Goal: Contribute content: Contribute content

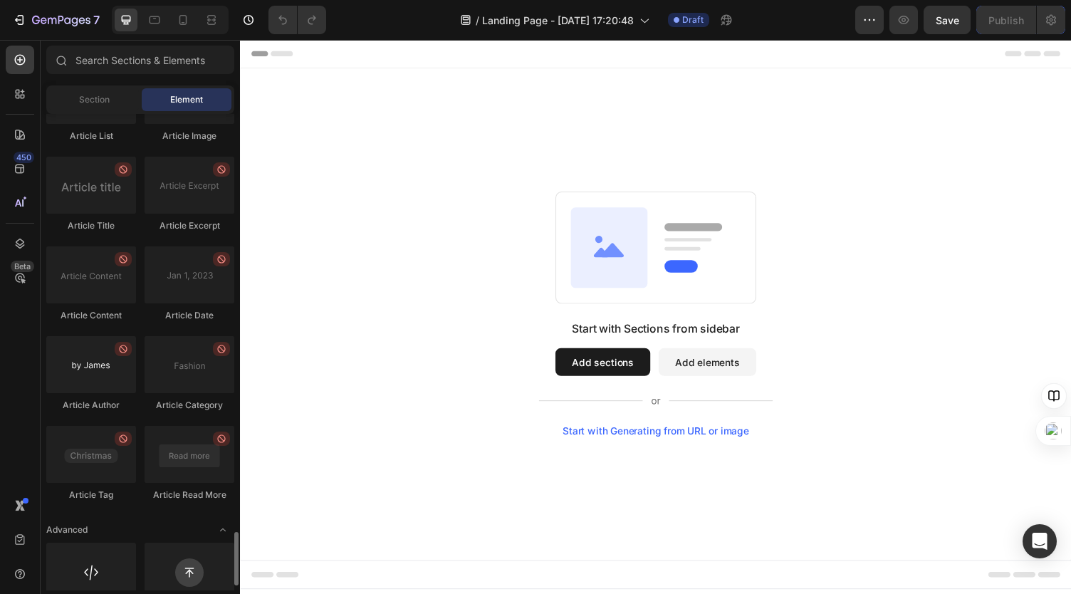
scroll to position [3744, 0]
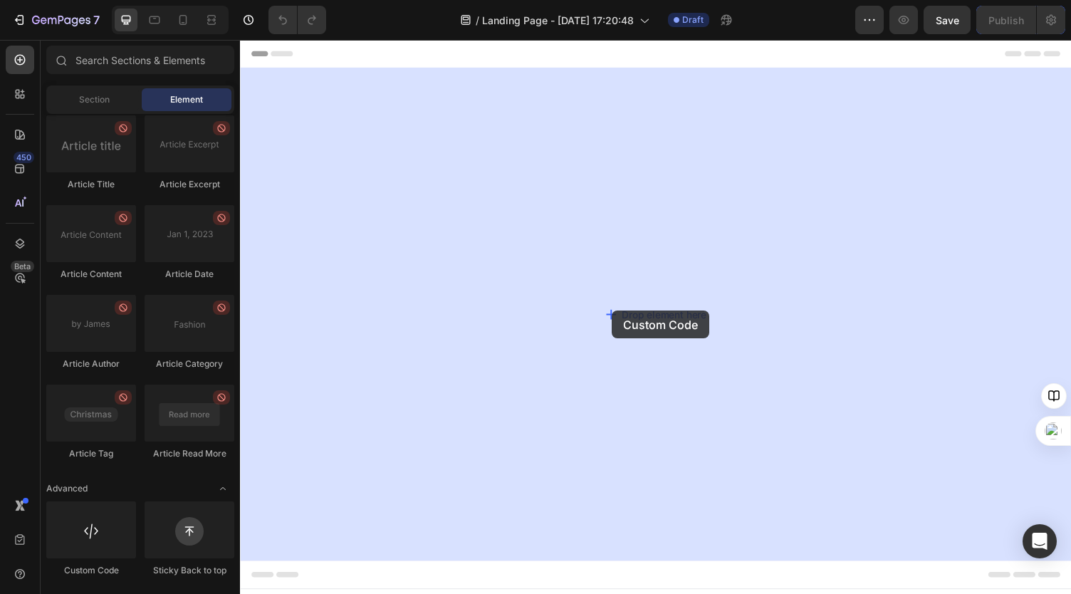
drag, startPoint x: 344, startPoint y: 576, endPoint x: 513, endPoint y: 391, distance: 250.5
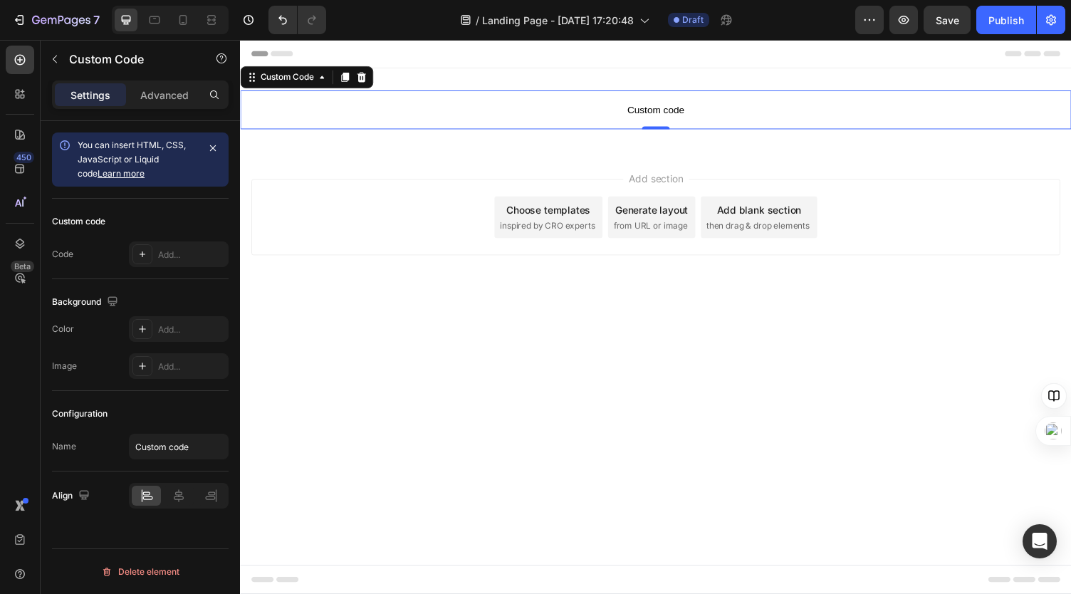
click at [676, 110] on span "Custom code" at bounding box center [667, 111] width 854 height 17
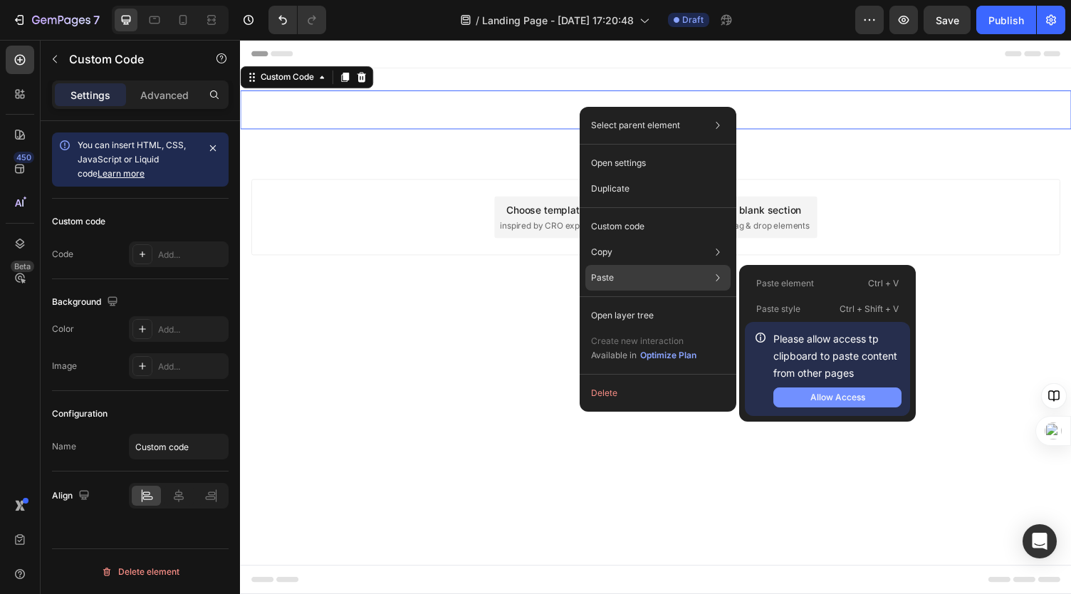
click at [823, 391] on div "Allow Access" at bounding box center [837, 397] width 55 height 13
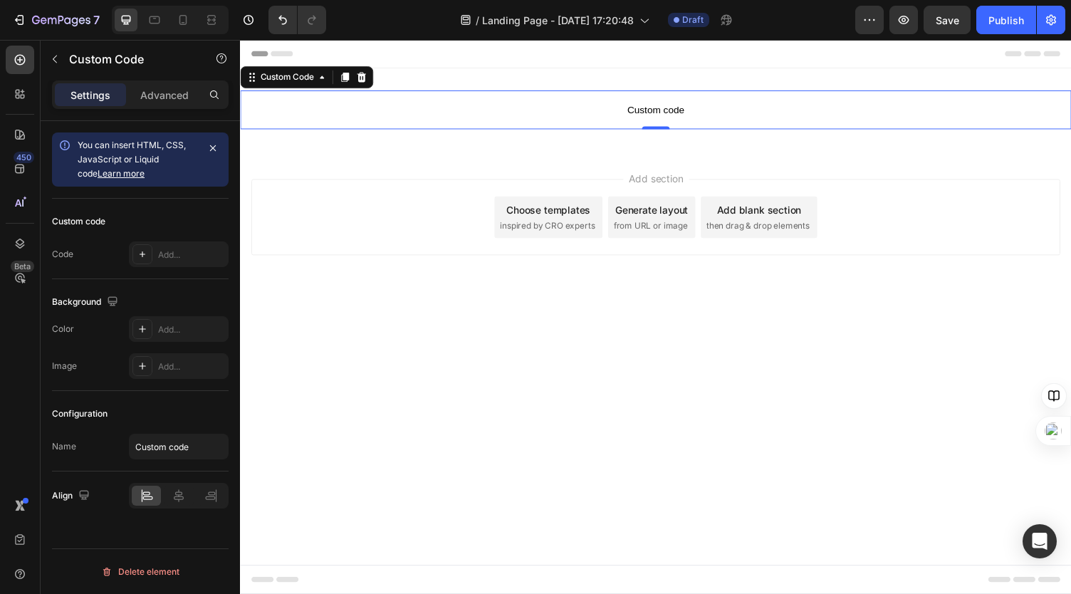
click at [669, 113] on span "Custom code" at bounding box center [667, 111] width 854 height 17
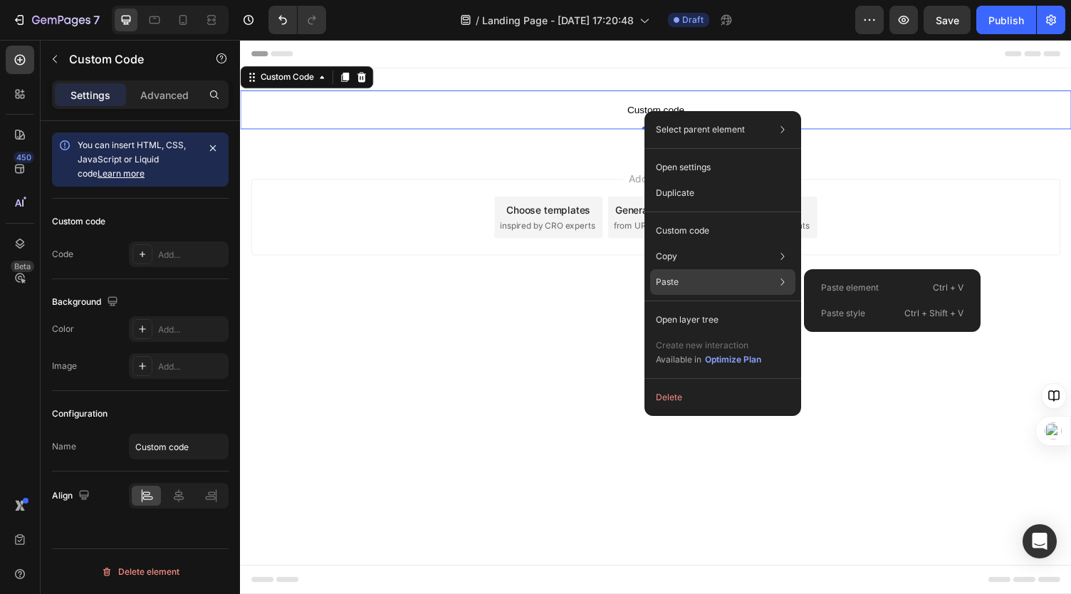
click at [868, 293] on p "Paste element" at bounding box center [850, 287] width 58 height 13
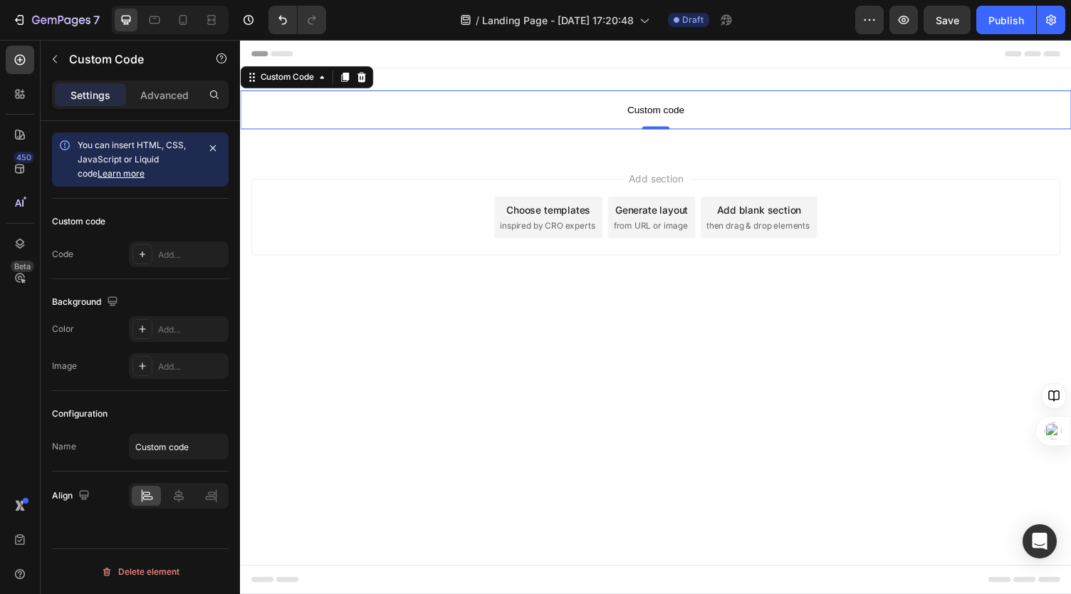
click at [675, 110] on span "Custom code" at bounding box center [667, 111] width 854 height 17
click at [309, 115] on span "Custom code" at bounding box center [667, 111] width 854 height 17
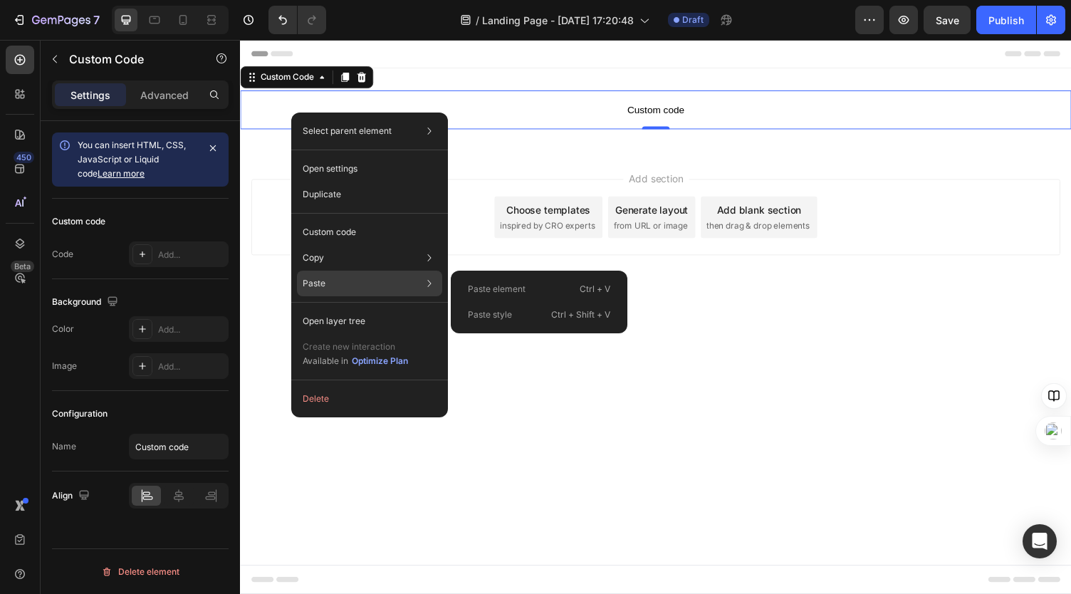
click at [491, 302] on div "Paste element Ctrl + V" at bounding box center [538, 315] width 165 height 26
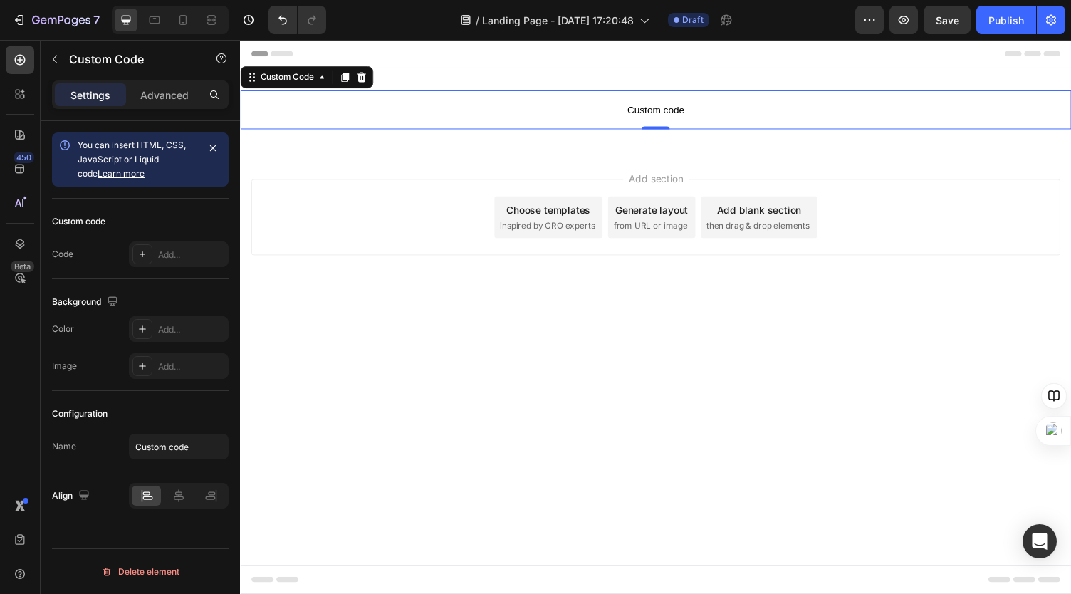
click at [546, 105] on span "Custom code" at bounding box center [667, 111] width 854 height 17
click at [664, 117] on span "Custom code" at bounding box center [667, 111] width 854 height 17
click at [669, 115] on span "Custom code" at bounding box center [667, 111] width 854 height 17
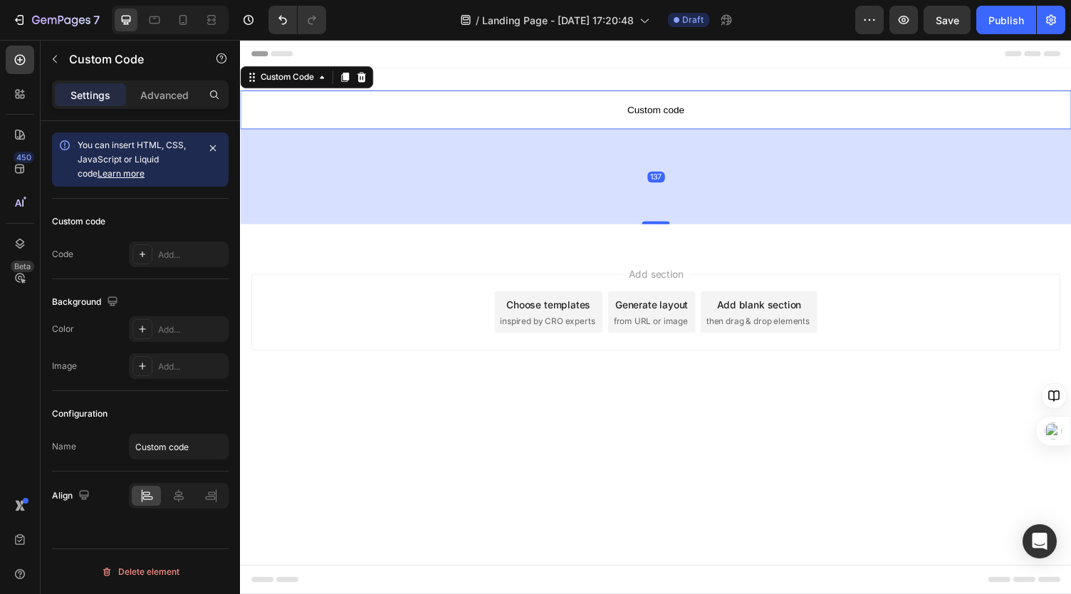
drag, startPoint x: 667, startPoint y: 129, endPoint x: 589, endPoint y: 163, distance: 85.5
click at [673, 226] on div at bounding box center [667, 227] width 28 height 3
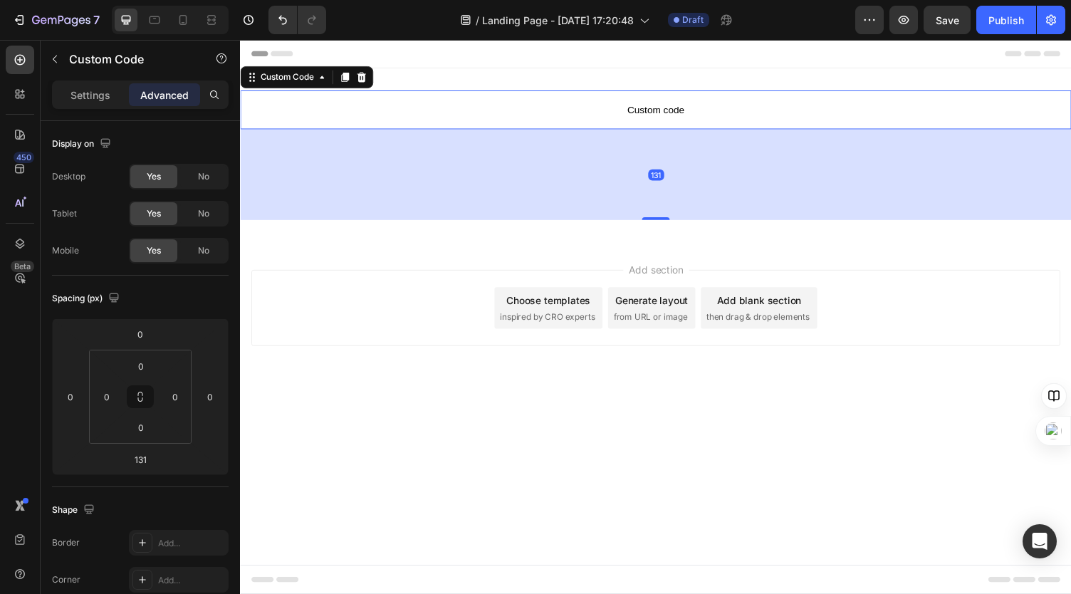
click at [587, 162] on div "131" at bounding box center [667, 178] width 854 height 93
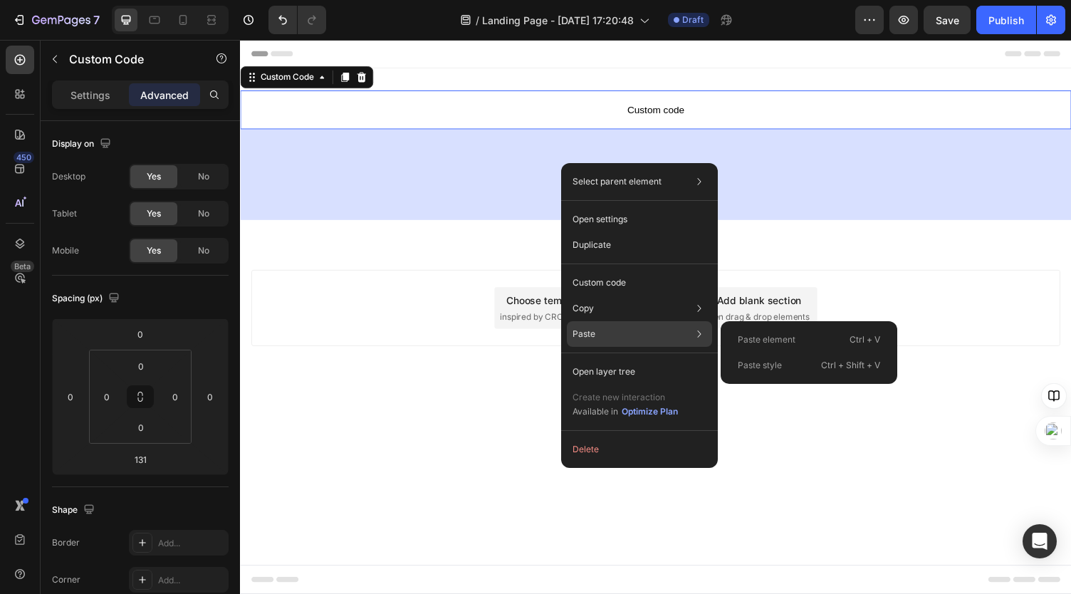
click at [747, 341] on p "Paste element" at bounding box center [767, 339] width 58 height 13
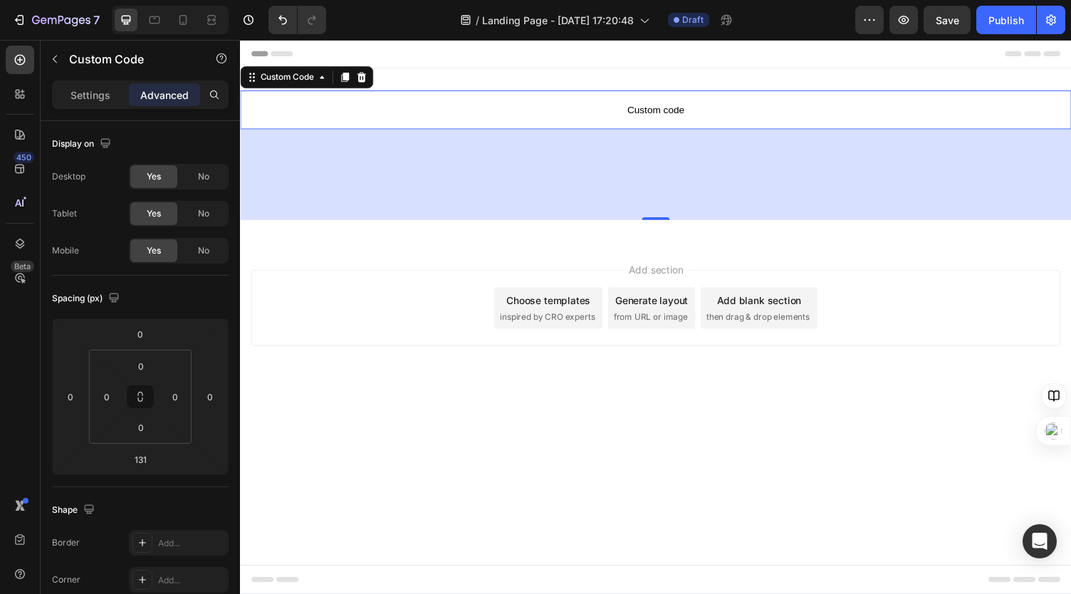
click at [579, 179] on div "131" at bounding box center [667, 178] width 854 height 93
click at [622, 106] on span "Custom code" at bounding box center [667, 111] width 854 height 17
click at [625, 74] on div "Custom code Custom Code 131 Section 1" at bounding box center [667, 158] width 854 height 179
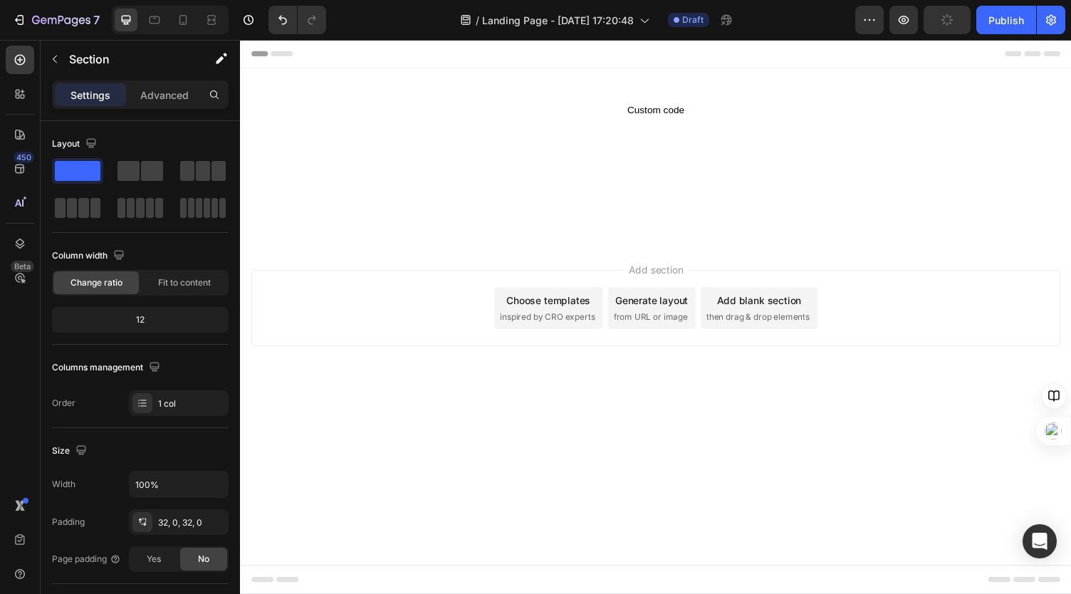
drag, startPoint x: 609, startPoint y: 63, endPoint x: 548, endPoint y: 88, distance: 66.8
click at [548, 88] on div "Custom code Custom Code Section 1" at bounding box center [667, 158] width 854 height 179
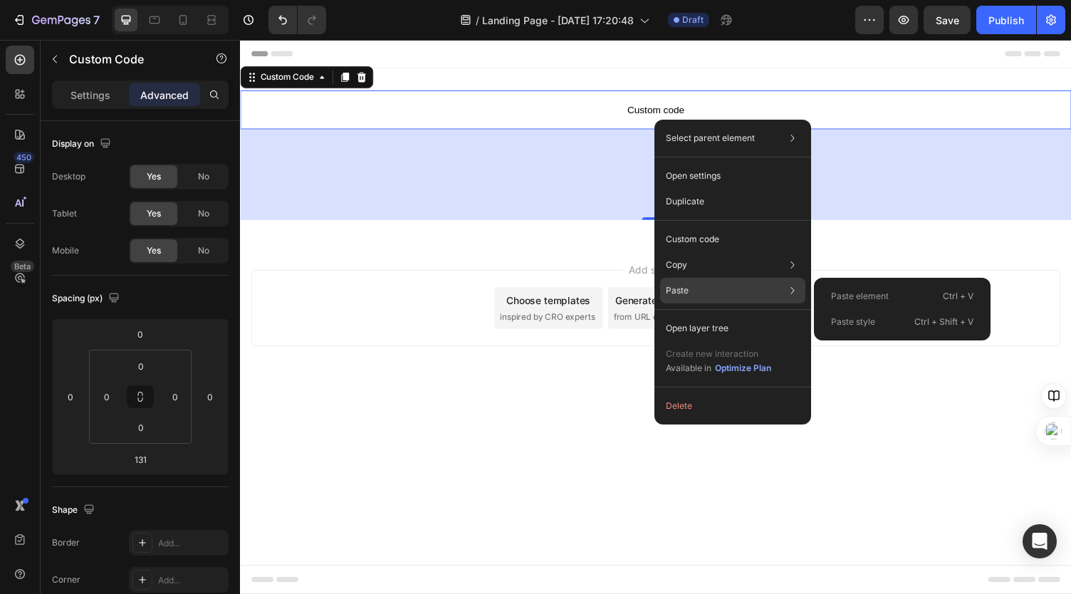
click at [842, 296] on p "Paste element" at bounding box center [860, 296] width 58 height 13
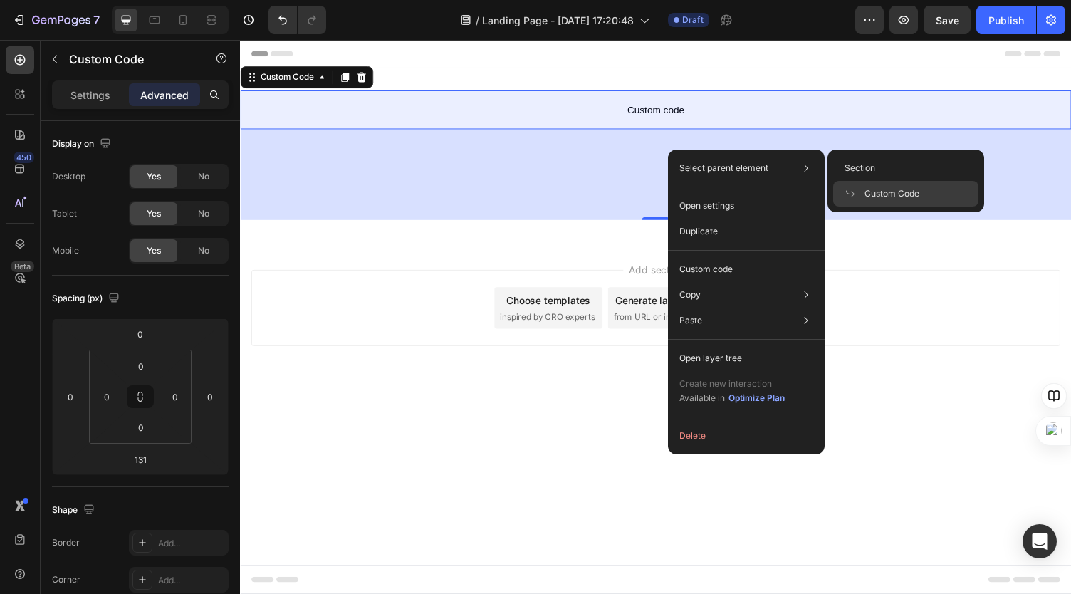
click at [862, 195] on span at bounding box center [854, 193] width 20 height 11
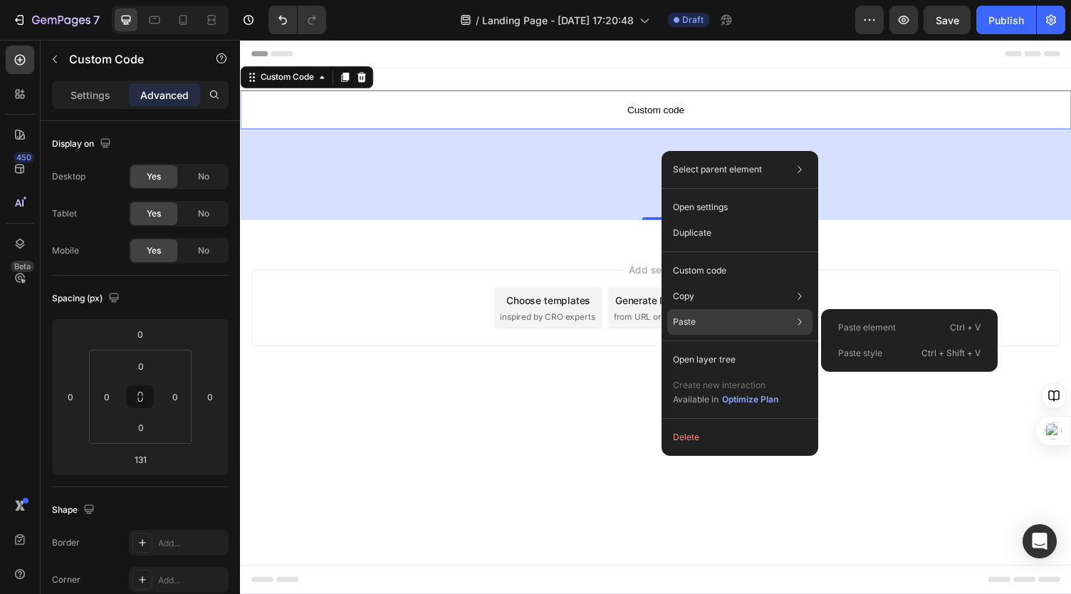
click at [978, 330] on p "Ctrl + V" at bounding box center [965, 327] width 31 height 14
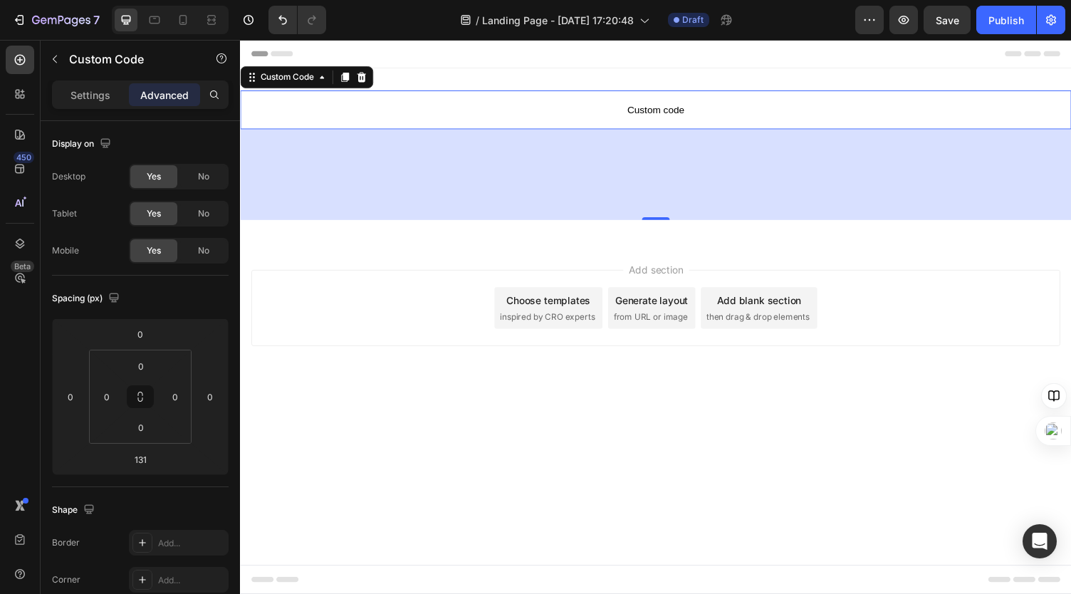
click at [666, 314] on div "Generate layout" at bounding box center [663, 307] width 75 height 15
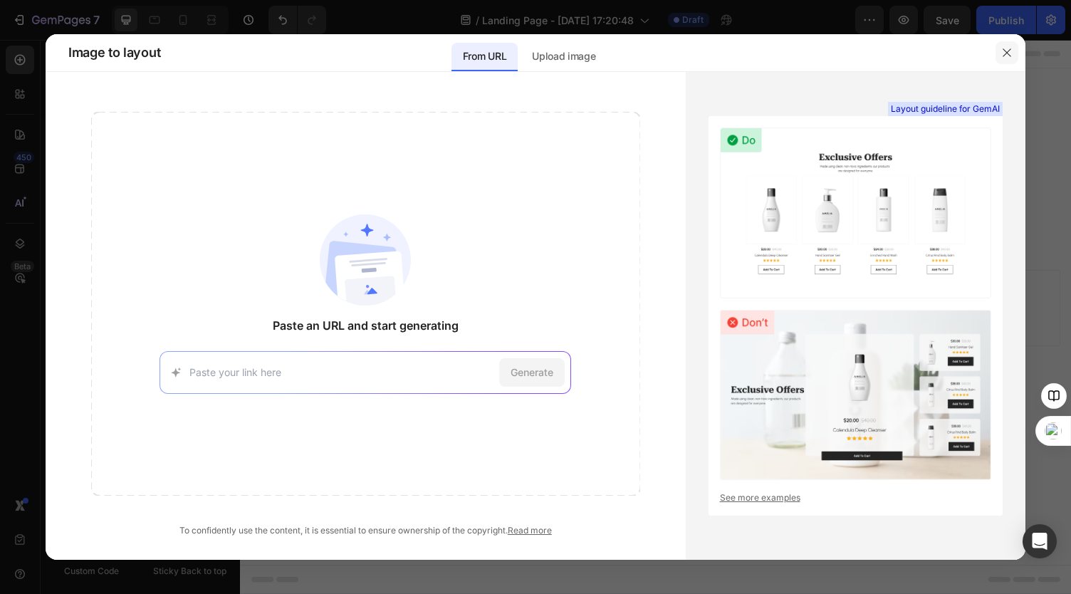
click at [1008, 49] on icon "button" at bounding box center [1006, 52] width 11 height 11
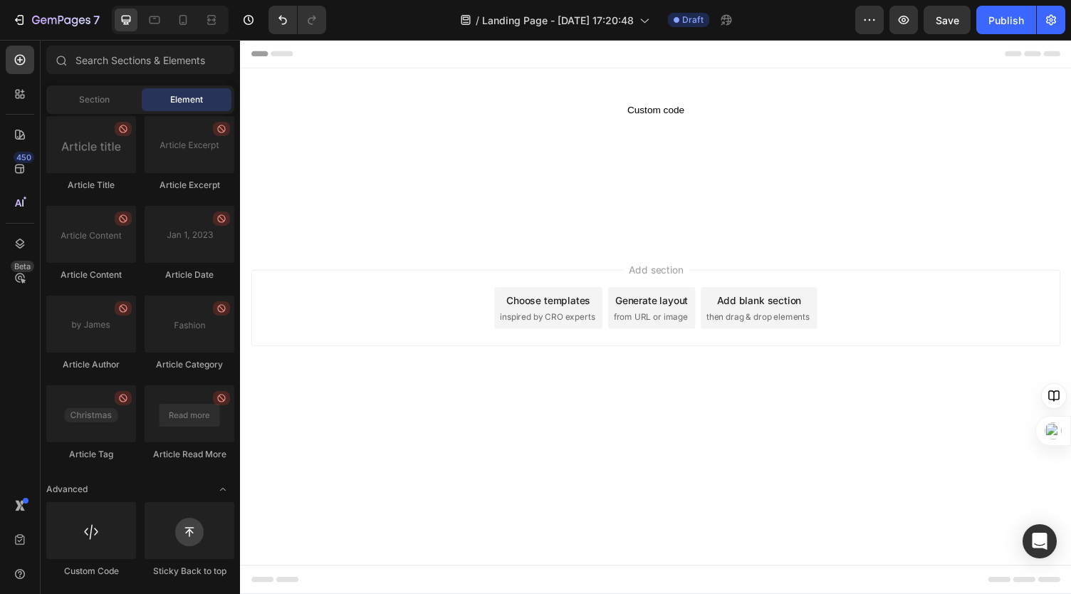
click at [664, 278] on span "Add section" at bounding box center [668, 275] width 68 height 15
click at [669, 198] on div "Custom code Custom Code" at bounding box center [667, 158] width 854 height 133
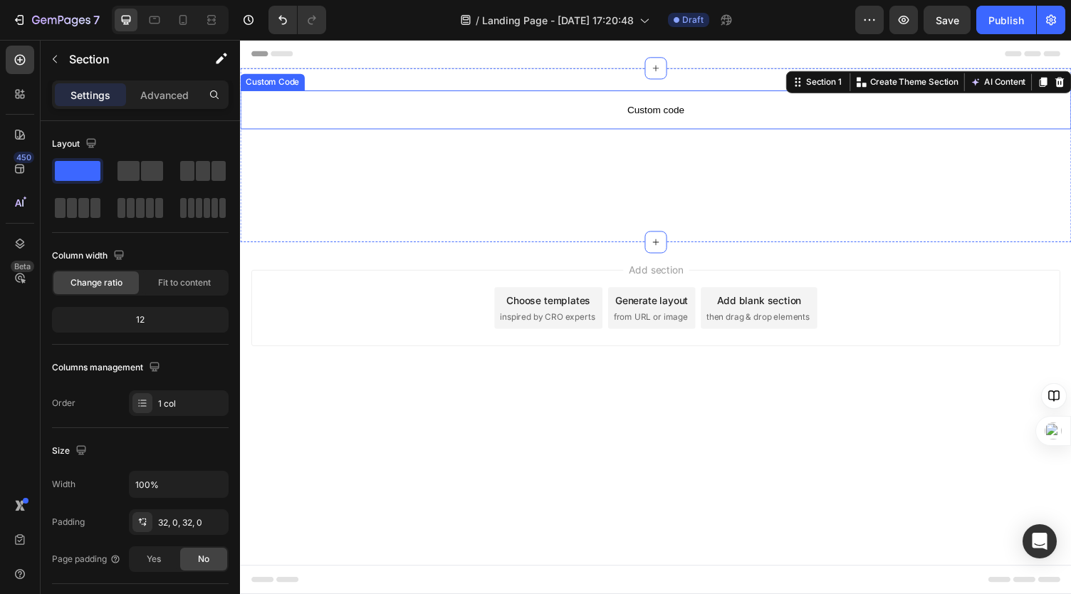
click at [503, 116] on span "Custom code" at bounding box center [667, 111] width 854 height 17
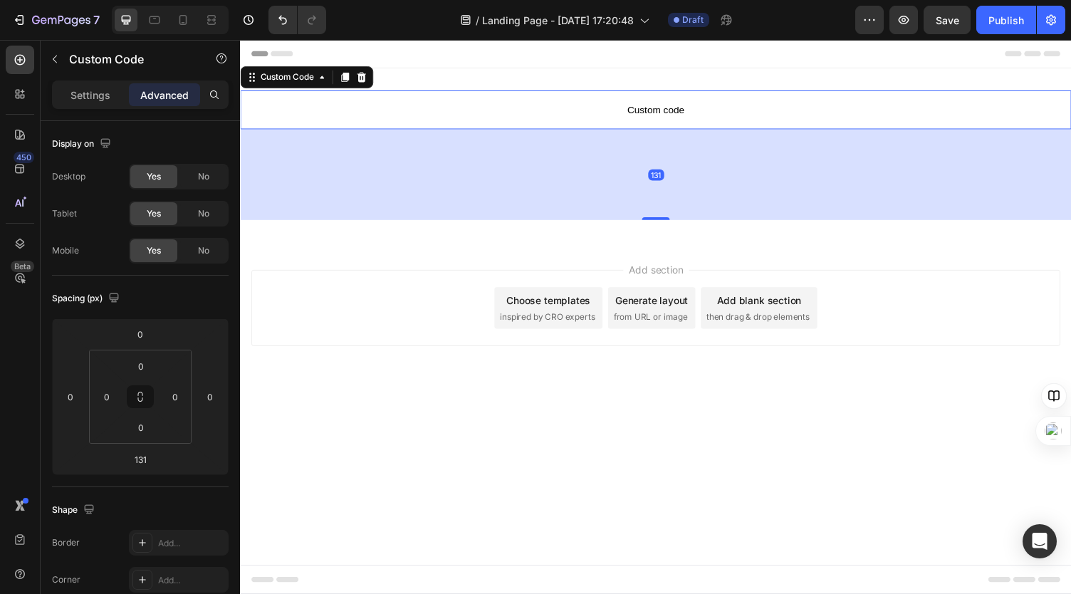
click at [503, 116] on span "Custom code" at bounding box center [667, 111] width 854 height 17
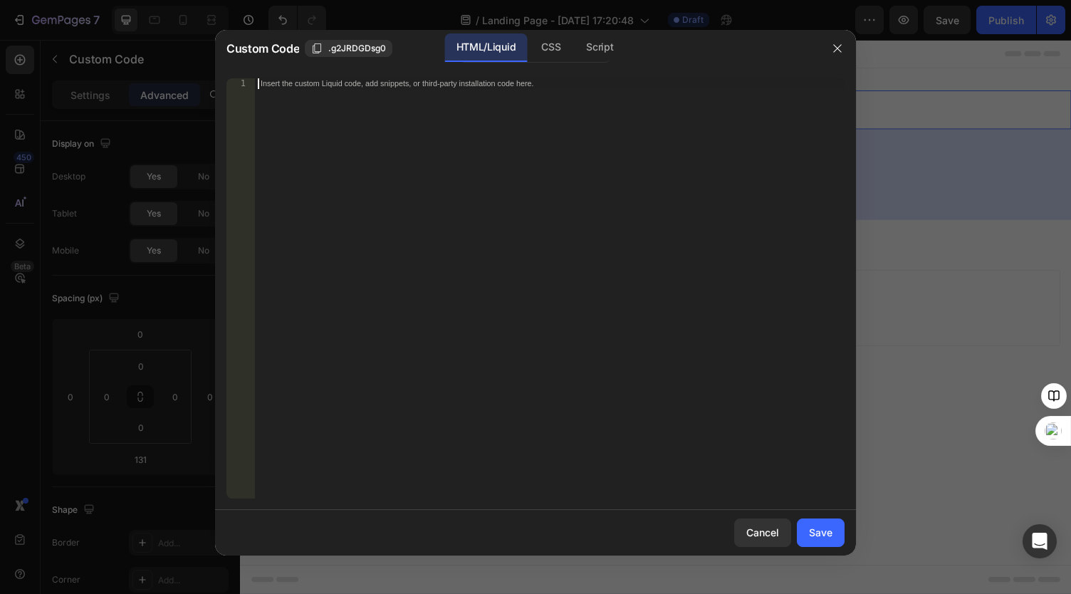
click at [496, 114] on div "Insert the custom Liquid code, add snippets, or third-party installation code h…" at bounding box center [550, 298] width 590 height 441
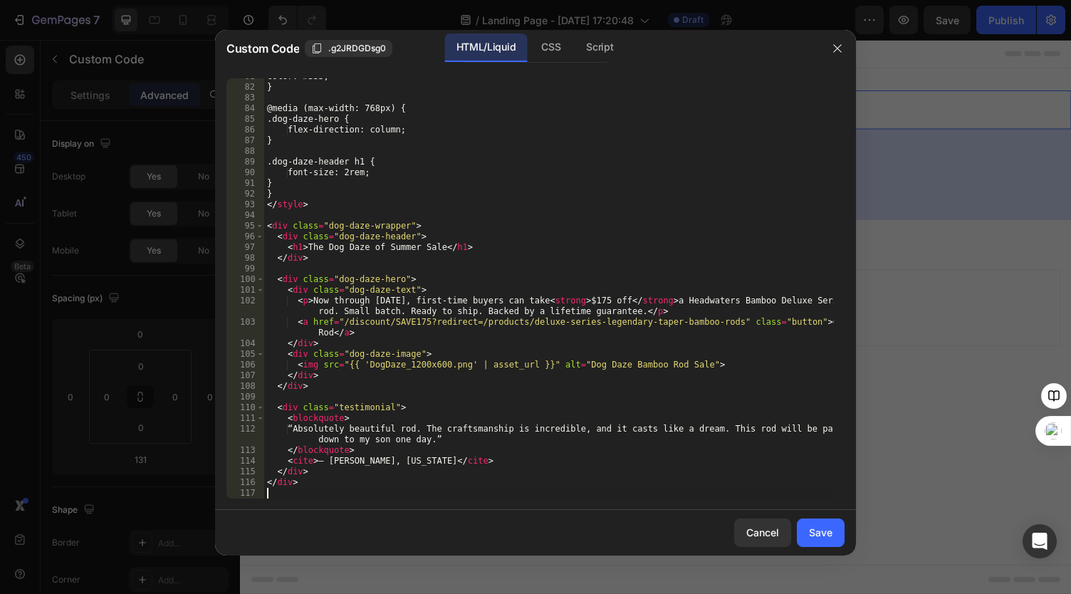
scroll to position [862, 0]
click at [816, 534] on div "Save" at bounding box center [820, 532] width 23 height 15
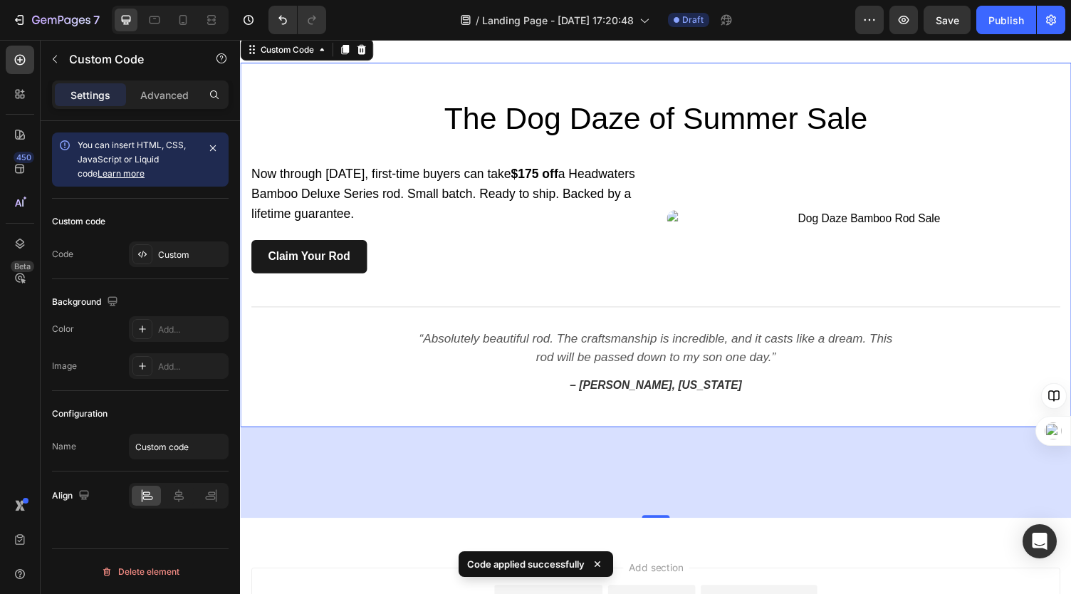
scroll to position [71, 0]
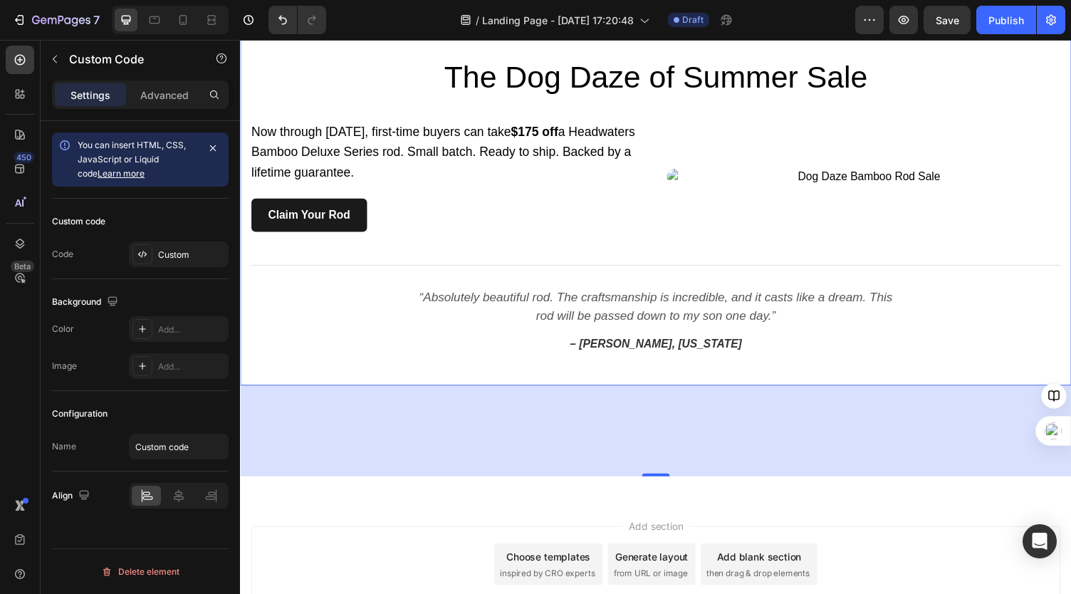
click at [318, 216] on link "Claim Your Rod" at bounding box center [310, 220] width 119 height 34
click at [579, 78] on h1 "The Dog Daze of Summer Sale" at bounding box center [667, 78] width 832 height 47
click at [150, 253] on div at bounding box center [142, 254] width 20 height 20
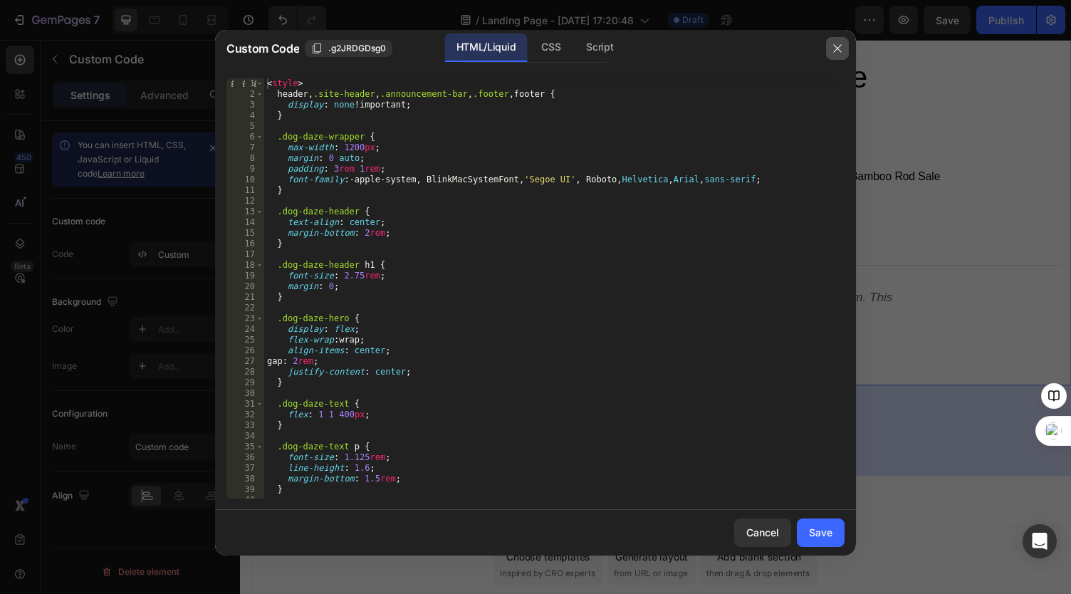
click at [835, 46] on icon "button" at bounding box center [837, 48] width 8 height 8
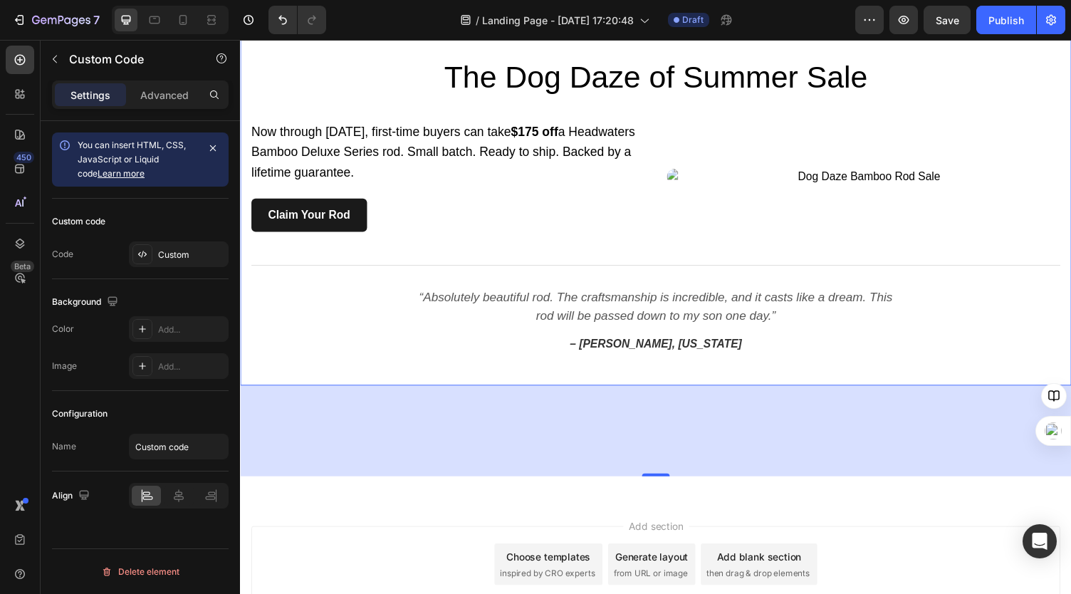
click at [679, 177] on img at bounding box center [881, 180] width 404 height 17
click at [437, 166] on p "Now through [DATE], first-time buyers can take $175 off a Headwaters Bamboo Del…" at bounding box center [453, 155] width 404 height 61
click at [170, 157] on span "You can insert HTML, CSS, JavaScript or Liquid code Learn more" at bounding box center [132, 159] width 108 height 39
click at [629, 157] on p "Now through [DATE], first-time buyers can take $175 off a Headwaters Bamboo Del…" at bounding box center [453, 155] width 404 height 61
click at [526, 80] on h1 "The Dog Daze of Summer Sale" at bounding box center [667, 78] width 832 height 47
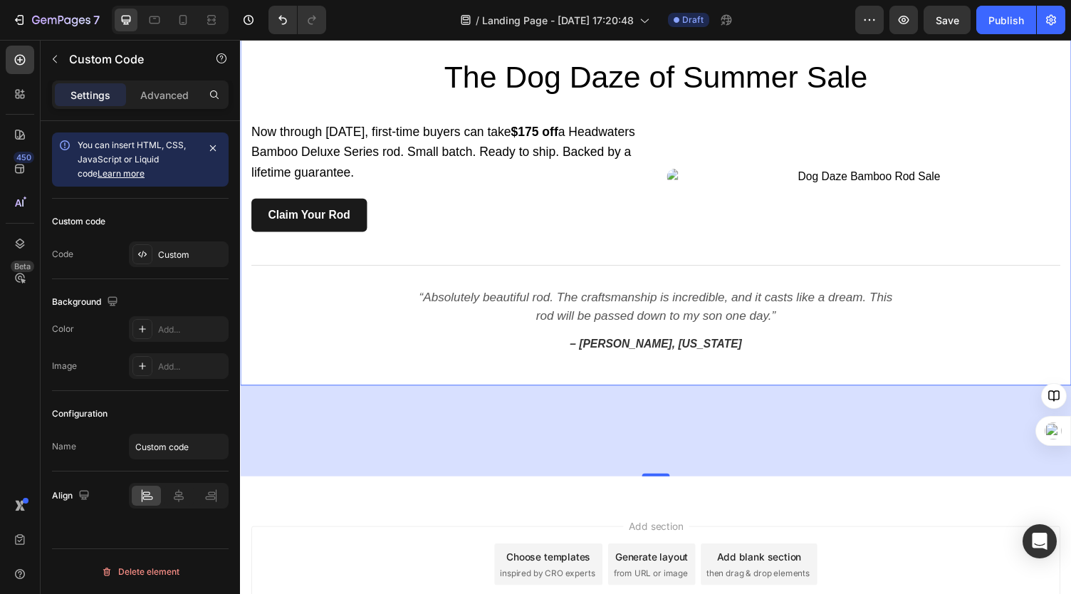
click at [526, 80] on h1 "The Dog Daze of Summer Sale" at bounding box center [667, 78] width 832 height 47
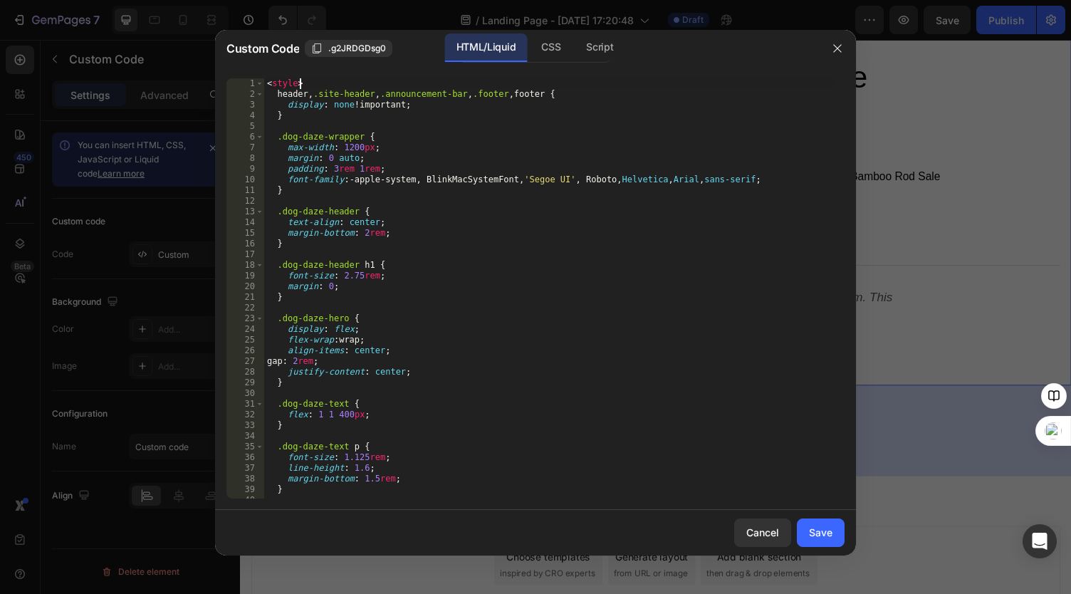
click at [518, 79] on div "< style > header , .site-header , .announcement-bar , .footer , footer { displa…" at bounding box center [549, 298] width 570 height 441
click at [281, 83] on div "< style > header , .site-header , .announcement-bar , .footer , footer { displa…" at bounding box center [549, 298] width 570 height 441
type textarea "</div>"
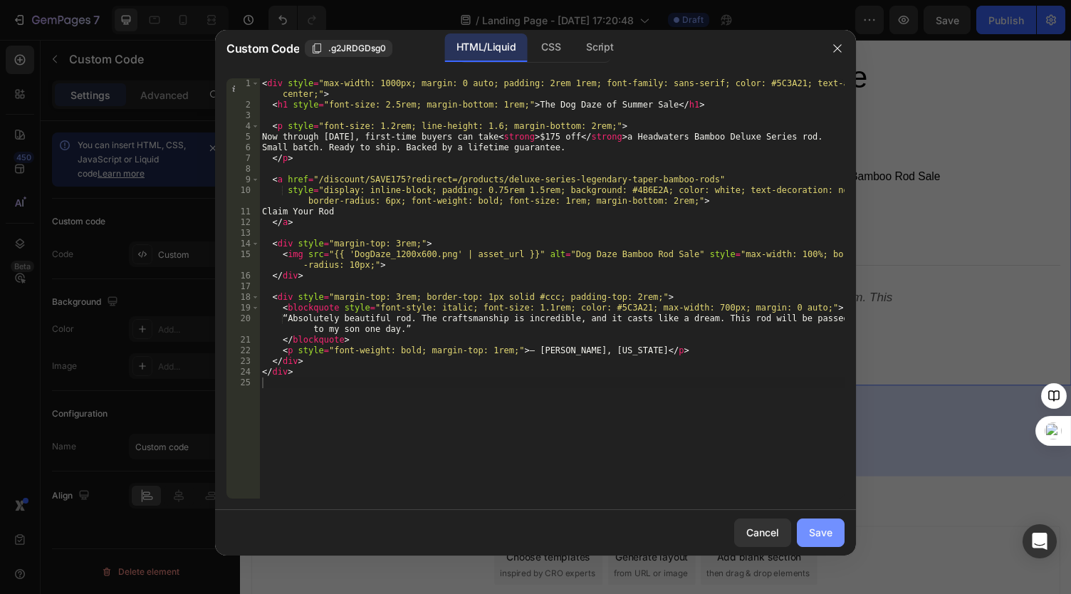
click at [820, 533] on div "Save" at bounding box center [820, 532] width 23 height 15
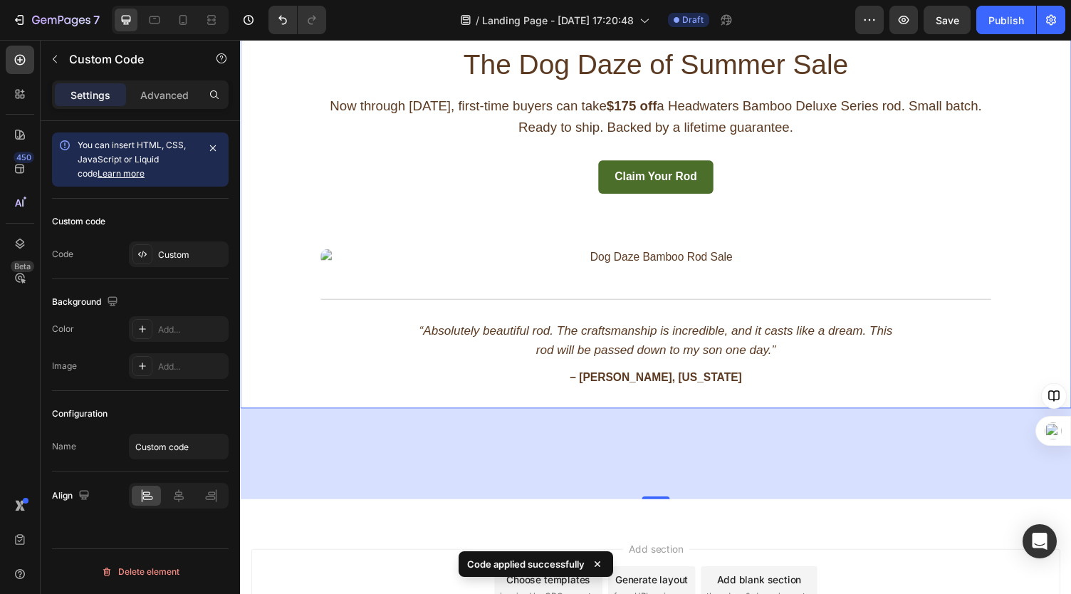
click at [661, 262] on img at bounding box center [667, 263] width 689 height 17
click at [660, 263] on img at bounding box center [667, 263] width 689 height 17
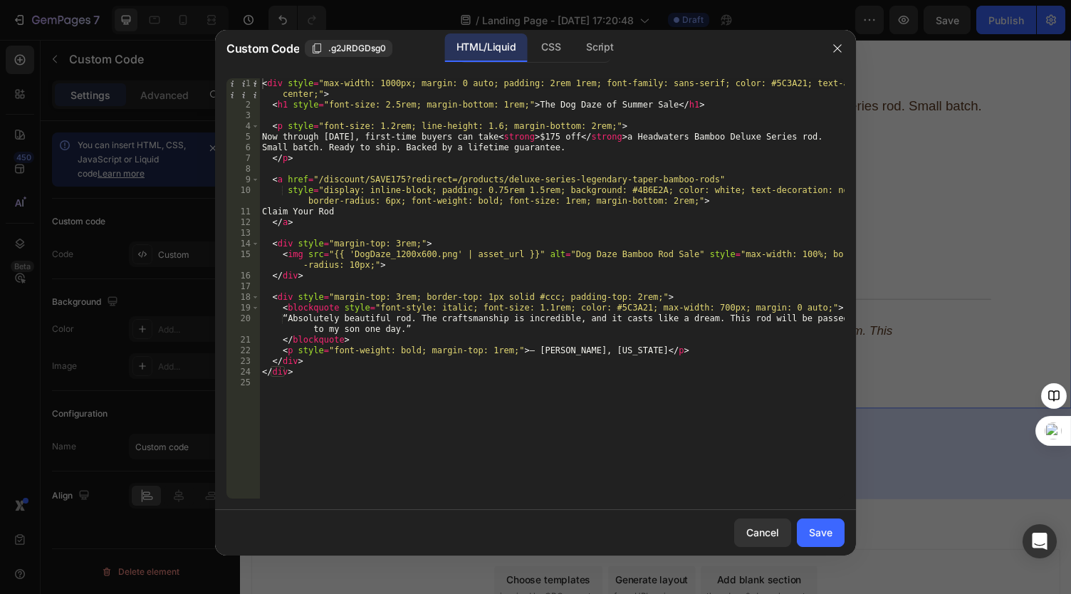
type textarea "<img src="{{ 'DogDaze_1200x600.png' | asset_url }}" alt="Dog Daze Bamboo Rod Sa…"
click at [373, 253] on div "< div style = "max-width: 1000px; margin: 0 auto; padding: 2rem 1rem; font-fami…" at bounding box center [551, 304] width 585 height 452
click at [815, 529] on div "Save" at bounding box center [820, 532] width 23 height 15
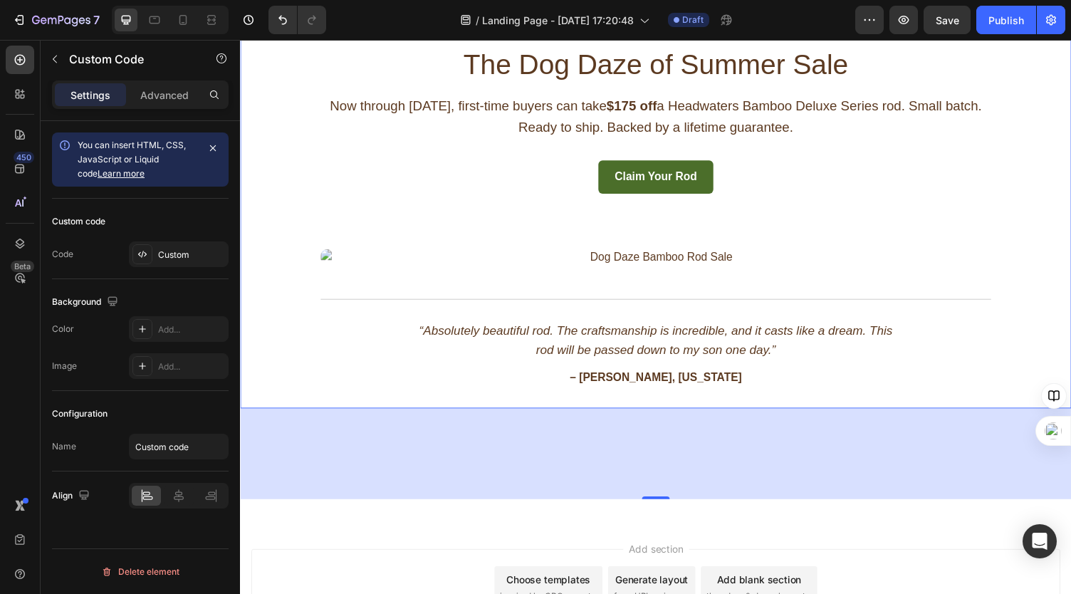
scroll to position [0, 0]
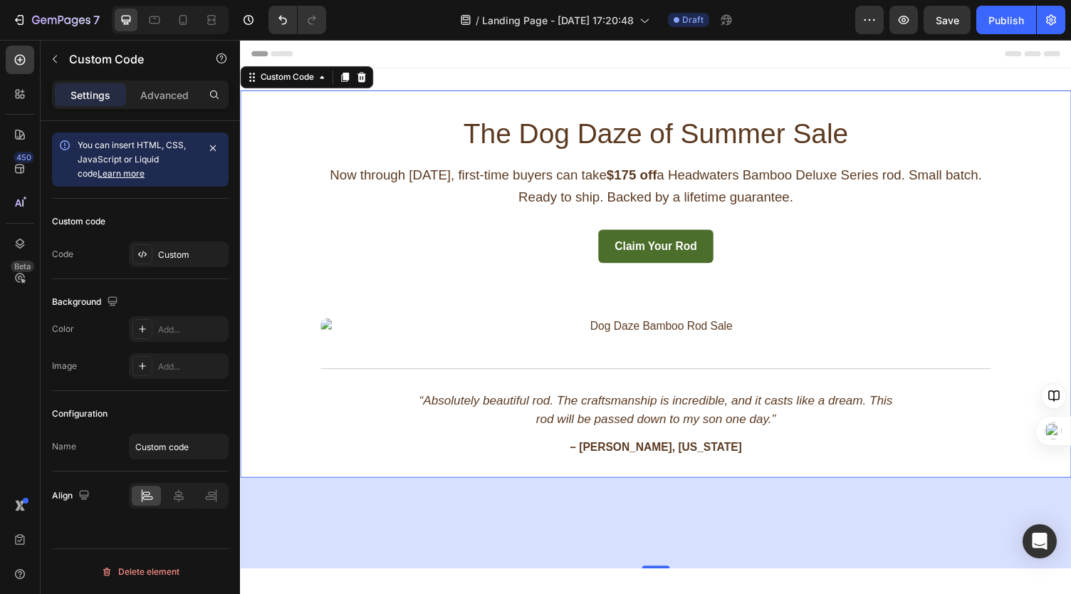
click at [550, 263] on div "The Dog Daze of Summer Sale Now through [DATE], first-time buyers can take $175…" at bounding box center [667, 291] width 712 height 398
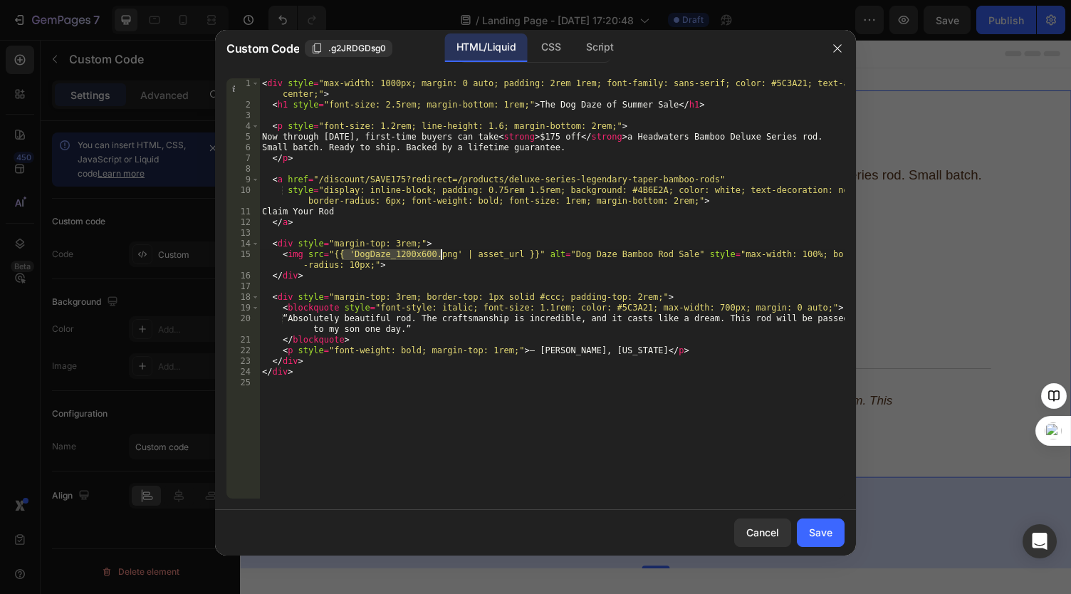
drag, startPoint x: 340, startPoint y: 251, endPoint x: 436, endPoint y: 251, distance: 96.1
click at [438, 251] on div "< div style = "max-width: 1000px; margin: 0 auto; padding: 2rem 1rem; font-fami…" at bounding box center [551, 304] width 585 height 452
click at [425, 254] on div "< div style = "max-width: 1000px; margin: 0 auto; padding: 2rem 1rem; font-fami…" at bounding box center [551, 288] width 585 height 420
drag, startPoint x: 347, startPoint y: 253, endPoint x: 439, endPoint y: 255, distance: 91.2
click at [439, 254] on div "< div style = "max-width: 1000px; margin: 0 auto; padding: 2rem 1rem; font-fami…" at bounding box center [551, 304] width 585 height 452
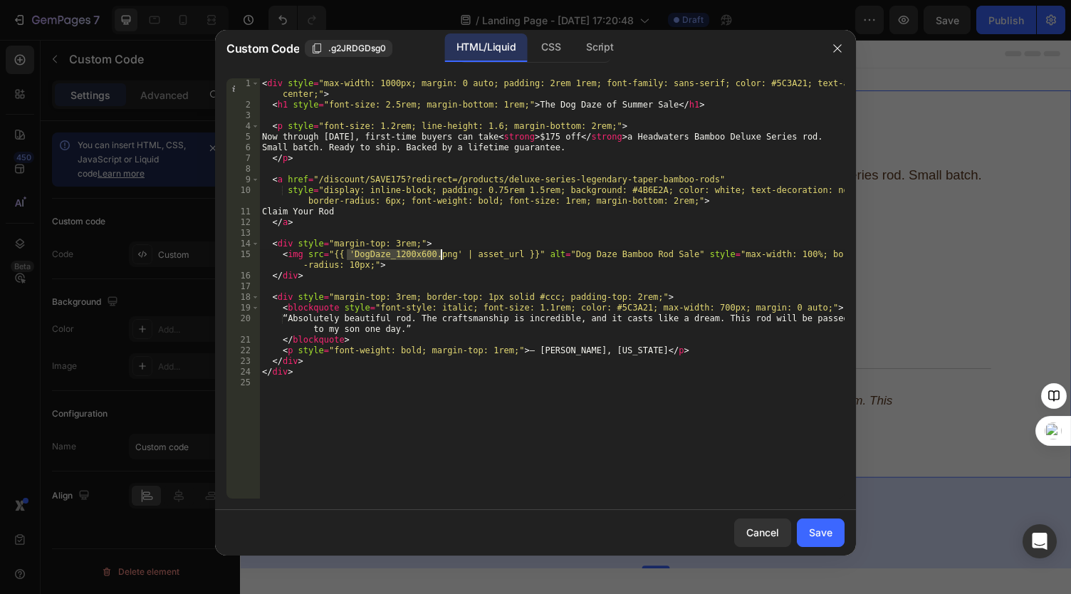
paste textarea "[URL][DOMAIN_NAME]"
type textarea "<img src="{{ '[URL][DOMAIN_NAME]' | asset_url }}" alt="Dog Daze Bamboo Rod Sale…"
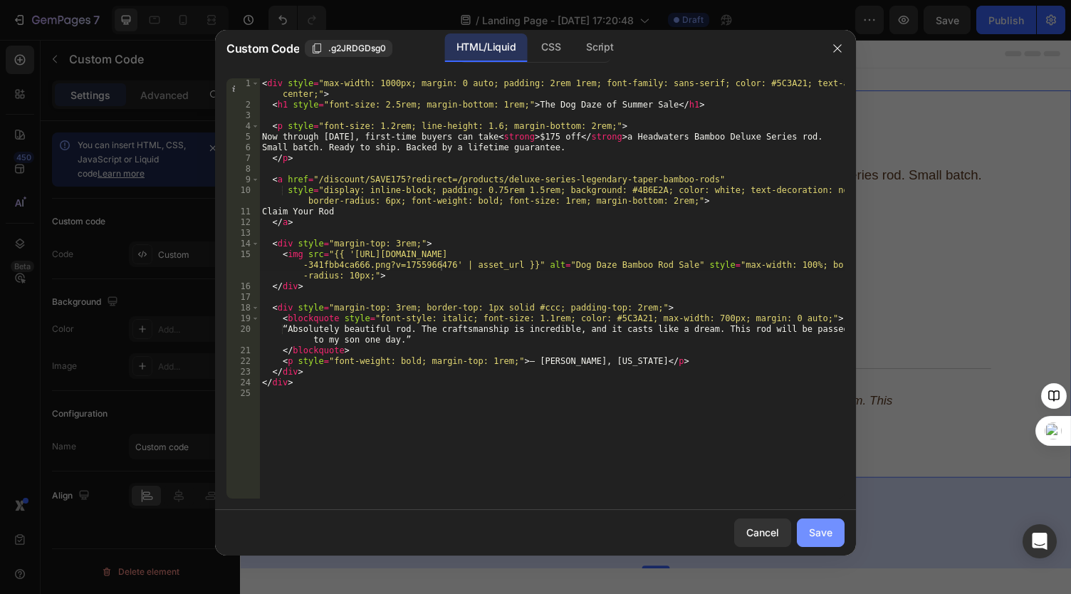
click at [812, 528] on div "Save" at bounding box center [820, 532] width 23 height 15
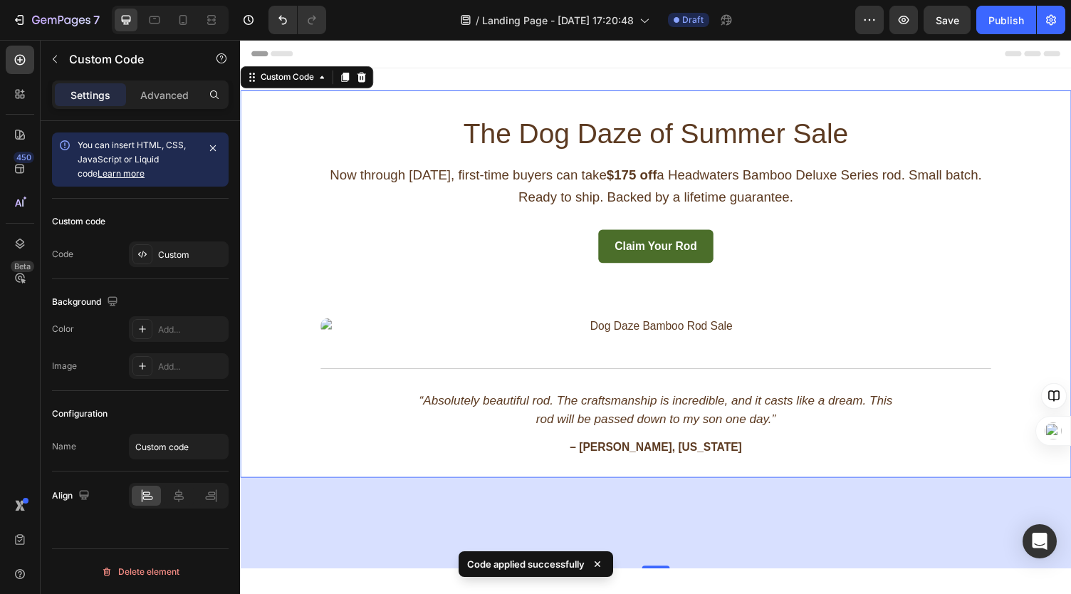
click at [323, 325] on div "The Dog Daze of Summer Sale Now through [DATE], first-time buyers can take $175…" at bounding box center [667, 291] width 712 height 398
click at [628, 335] on img at bounding box center [667, 334] width 689 height 17
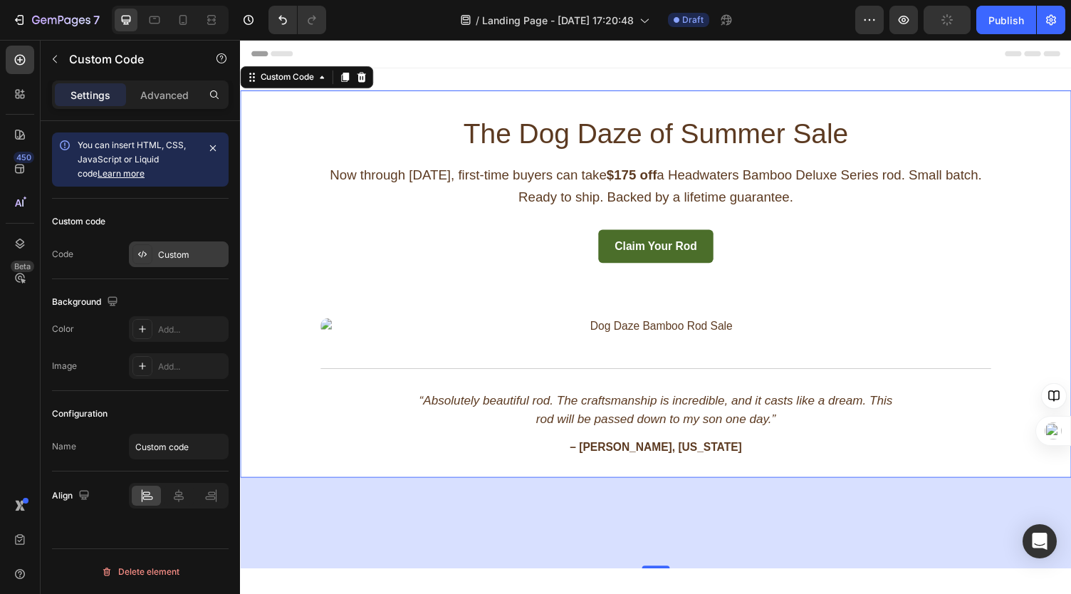
click at [141, 250] on icon at bounding box center [142, 253] width 11 height 11
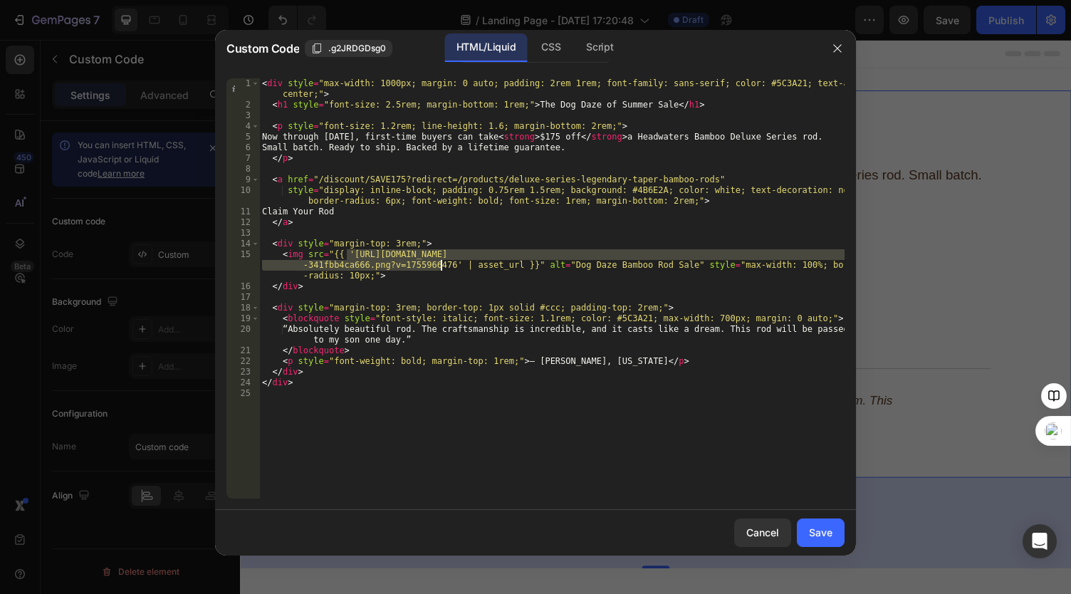
drag, startPoint x: 346, startPoint y: 251, endPoint x: 437, endPoint y: 276, distance: 94.3
click at [439, 266] on div "< div style = "max-width: 1000px; margin: 0 auto; padding: 2rem 1rem; font-fami…" at bounding box center [551, 304] width 585 height 452
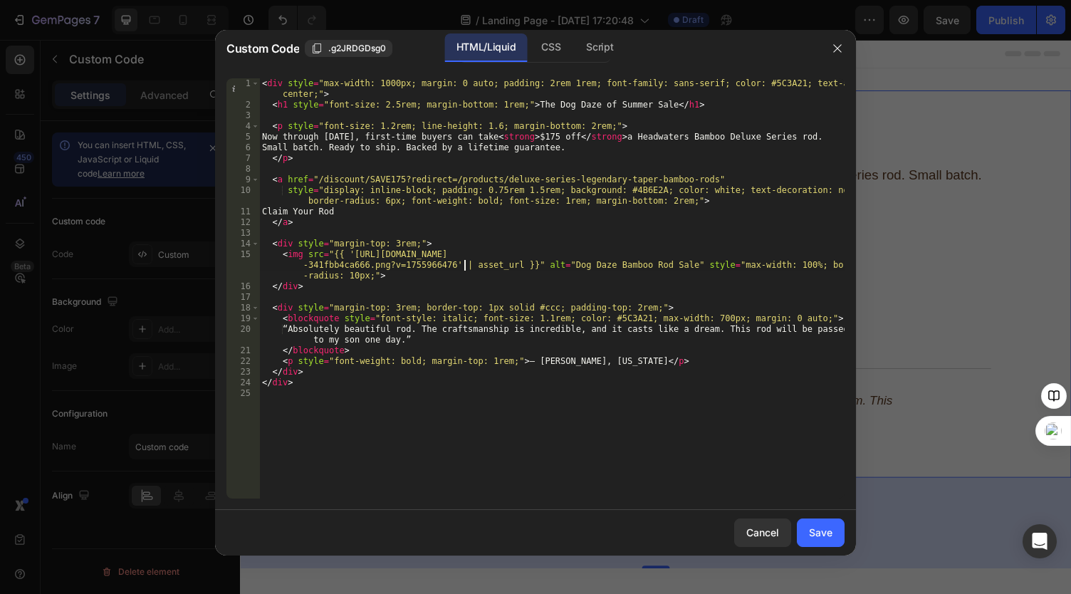
click at [462, 266] on div "< div style = "max-width: 1000px; margin: 0 auto; padding: 2rem 1rem; font-fami…" at bounding box center [551, 304] width 585 height 452
click at [463, 266] on div "< div style = "max-width: 1000px; margin: 0 auto; padding: 2rem 1rem; font-fami…" at bounding box center [551, 304] width 585 height 452
paste textarea "[URL][DOMAIN_NAME]"
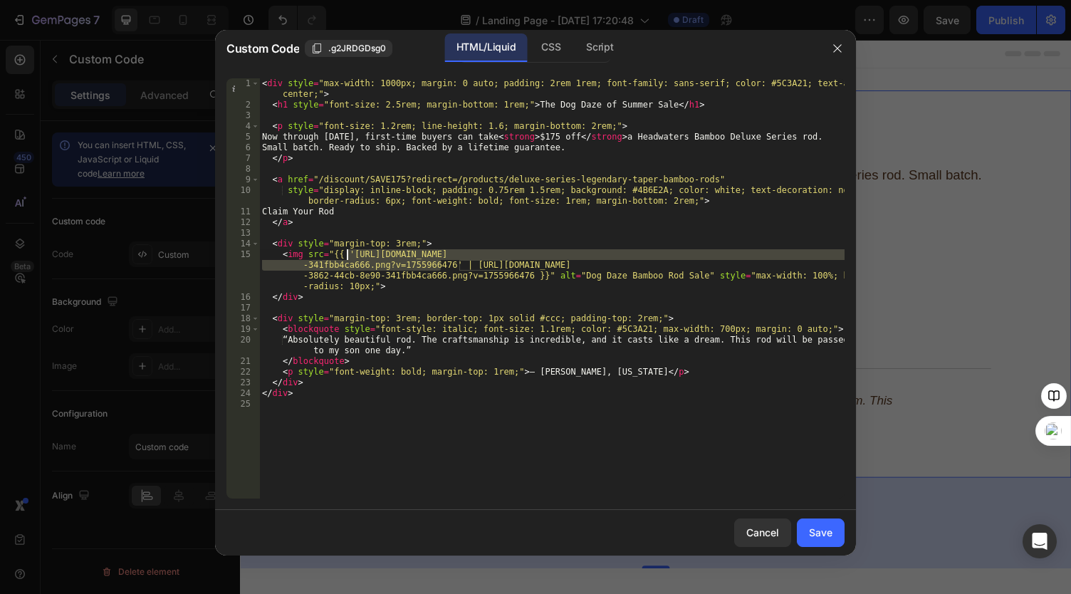
drag, startPoint x: 439, startPoint y: 267, endPoint x: 347, endPoint y: 260, distance: 91.4
click at [347, 260] on div "< div style = "max-width: 1000px; margin: 0 auto; padding: 2rem 1rem; font-fami…" at bounding box center [551, 304] width 585 height 452
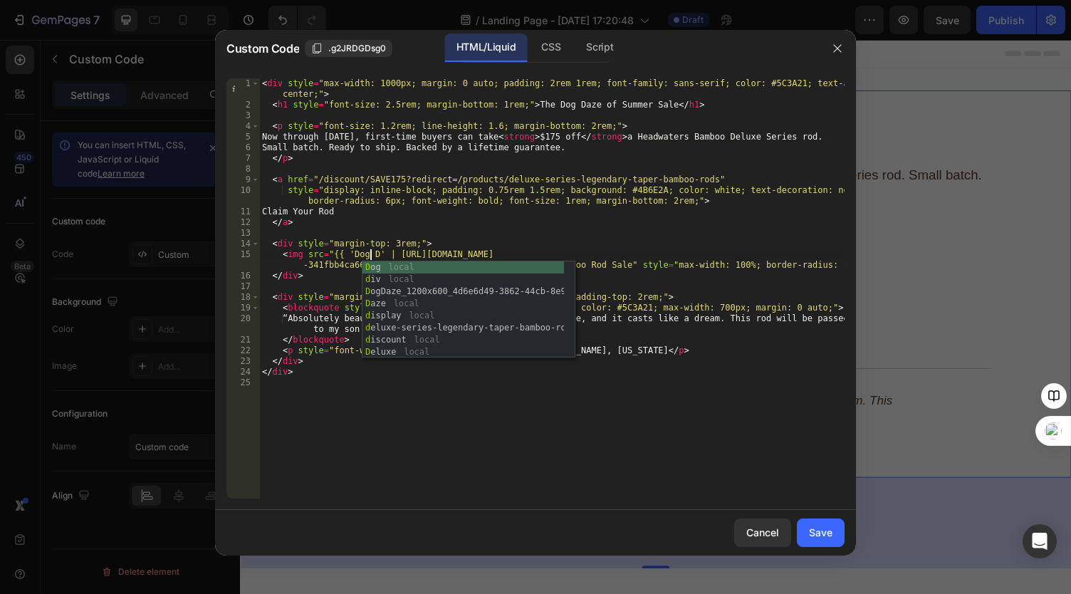
scroll to position [0, 9]
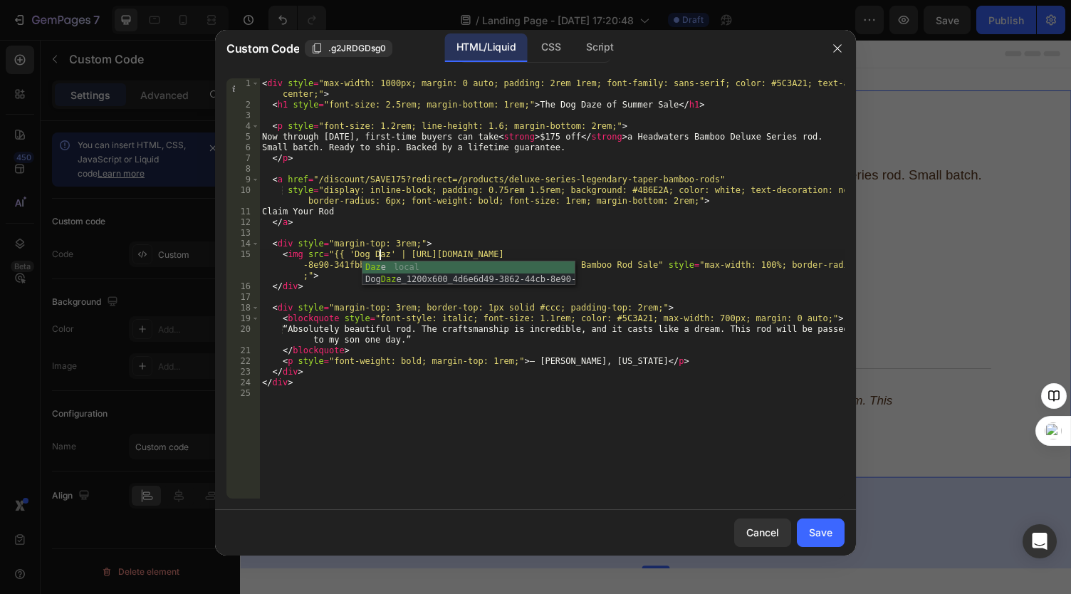
type textarea "<img src="{{ 'Dog Daze' | [URL][DOMAIN_NAME] }}" alt="Dog Daze Bamboo Rod Sale"…"
click at [619, 292] on div "< div style = "max-width: 1000px; margin: 0 auto; padding: 2rem 1rem; font-fami…" at bounding box center [551, 304] width 585 height 452
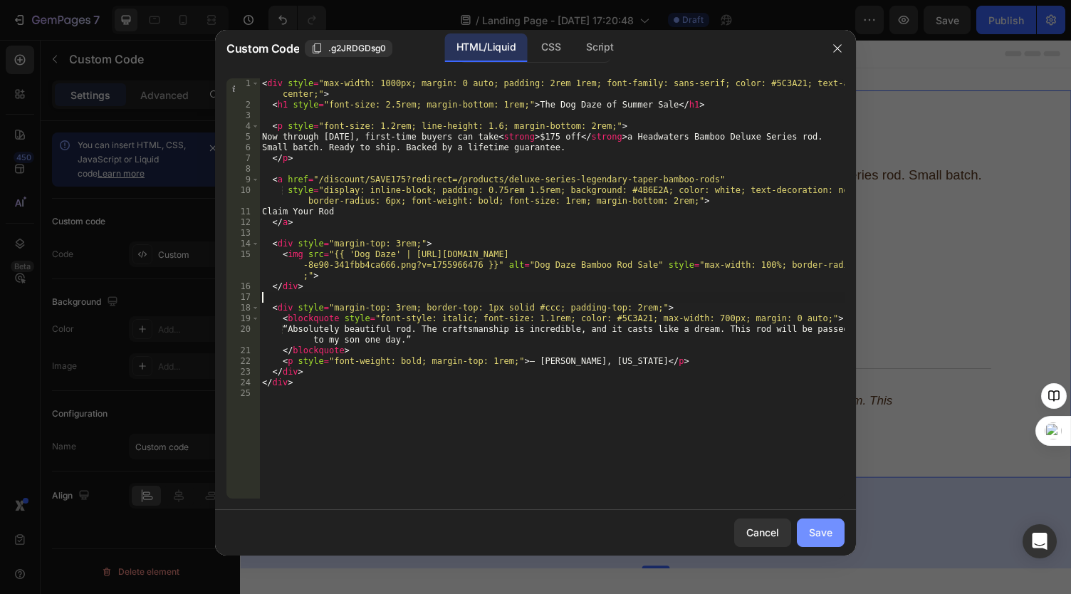
click at [819, 527] on div "Save" at bounding box center [820, 532] width 23 height 15
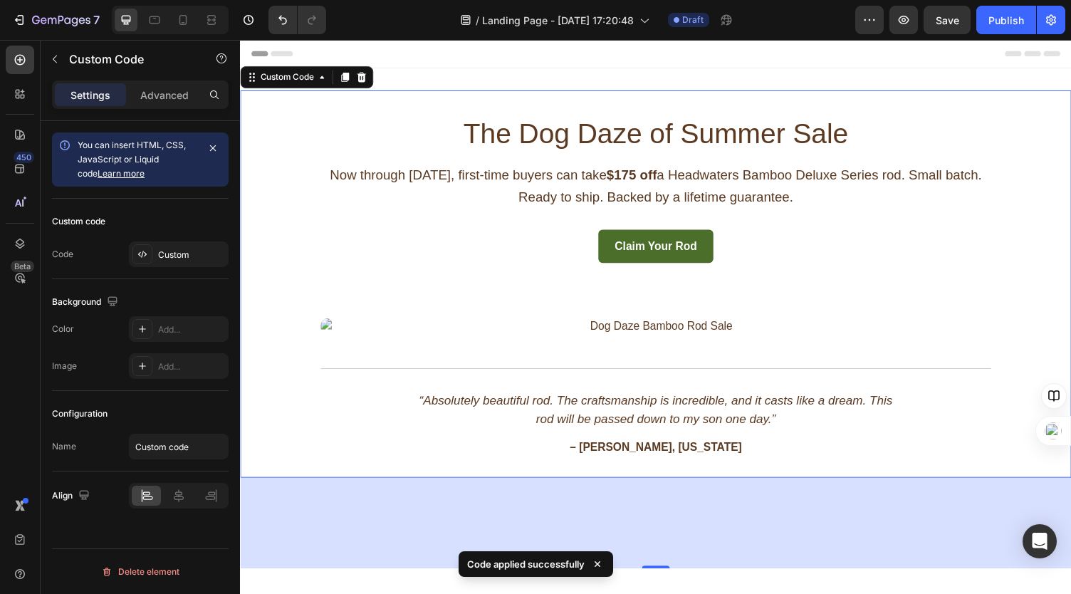
click at [436, 332] on img at bounding box center [667, 334] width 689 height 17
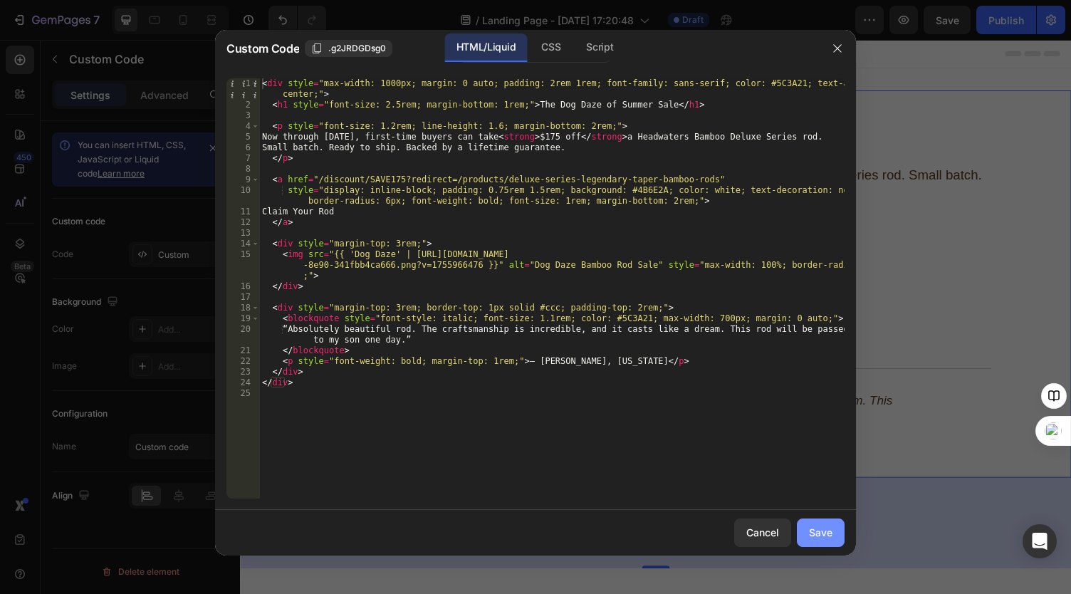
drag, startPoint x: 820, startPoint y: 534, endPoint x: 813, endPoint y: 528, distance: 9.1
click at [818, 532] on div "Save" at bounding box center [820, 532] width 23 height 15
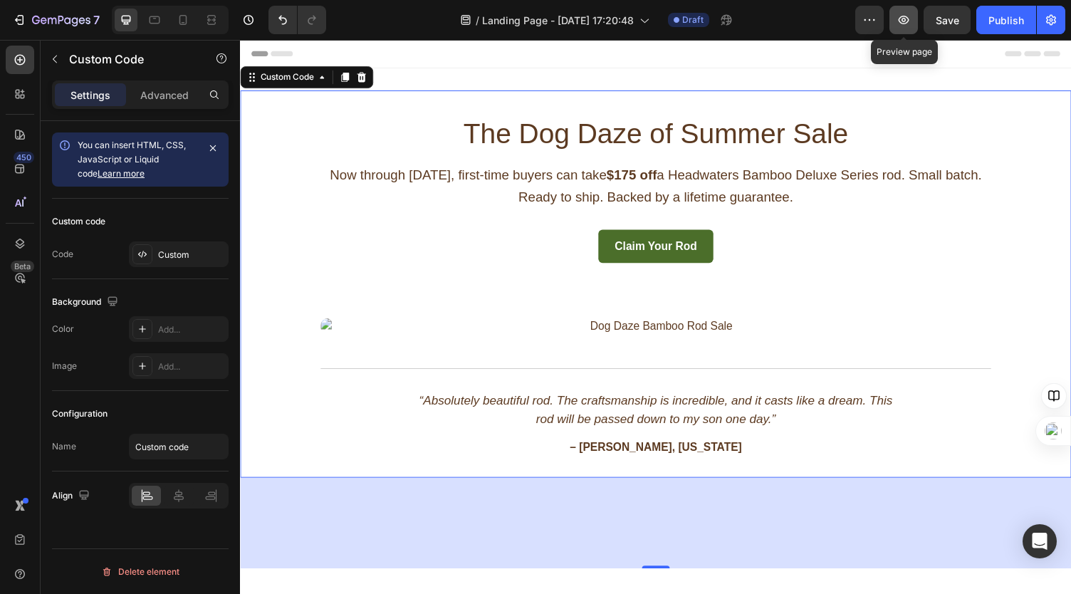
click at [904, 16] on icon "button" at bounding box center [903, 20] width 14 height 14
click at [473, 281] on div "The Dog Daze of Summer Sale Now through [DATE], first-time buyers can take $175…" at bounding box center [667, 291] width 712 height 398
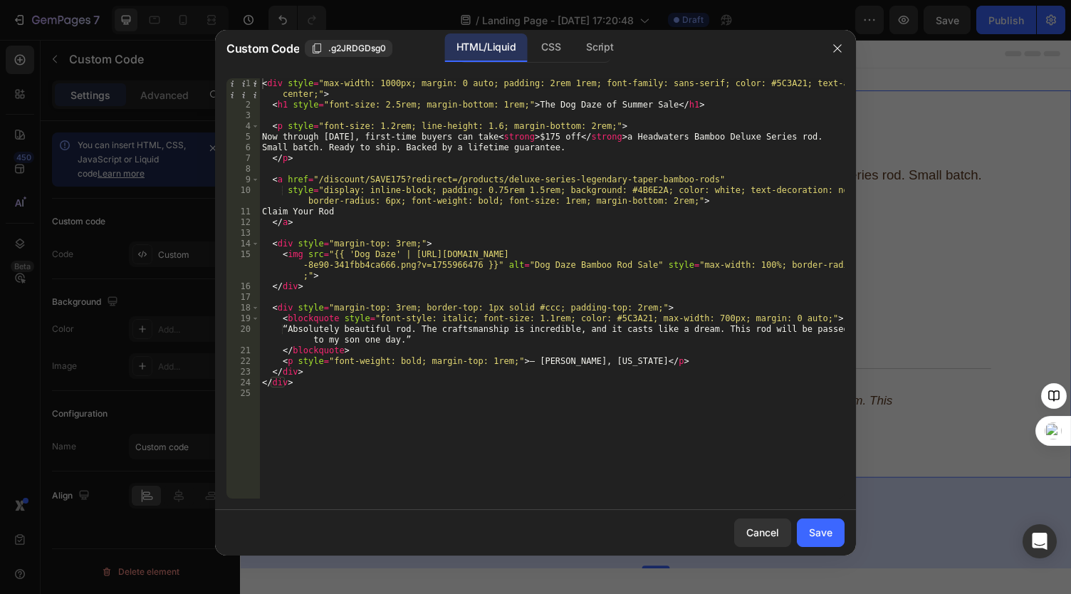
click at [465, 268] on div "< div style = "max-width: 1000px; margin: 0 auto; padding: 2rem 1rem; font-fami…" at bounding box center [551, 304] width 585 height 452
type textarea "</div>"
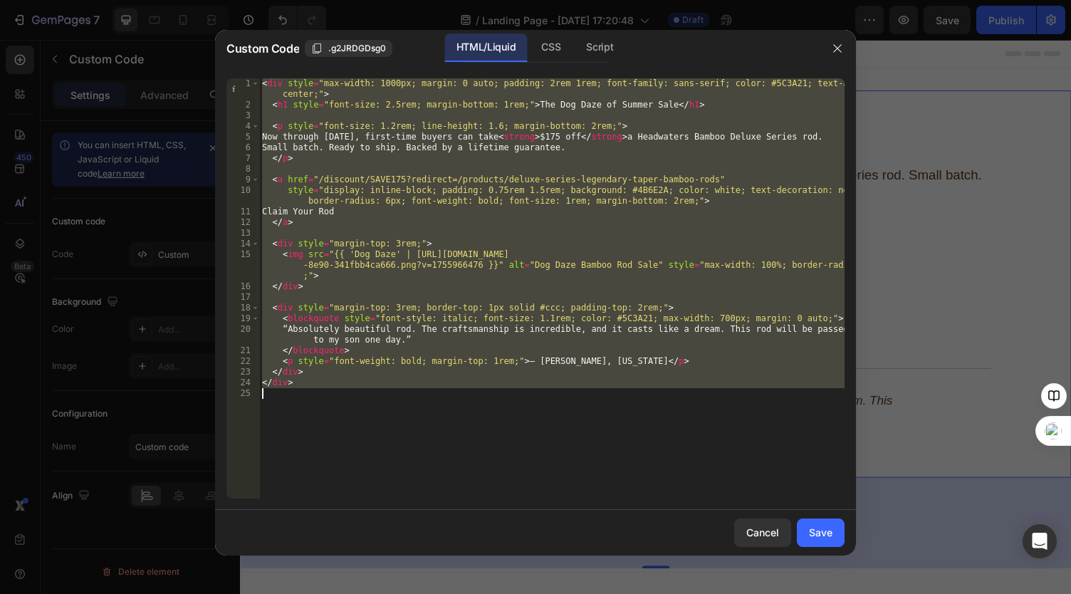
click at [535, 292] on div "< div style = "max-width: 1000px; margin: 0 auto; padding: 2rem 1rem; font-fami…" at bounding box center [551, 288] width 585 height 420
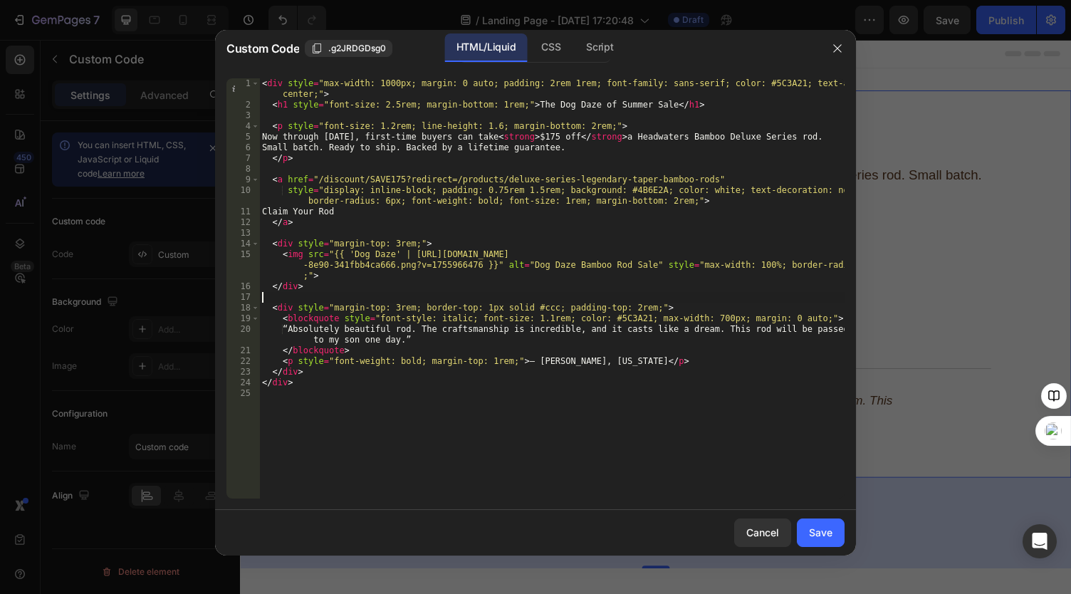
type textarea "</div>"
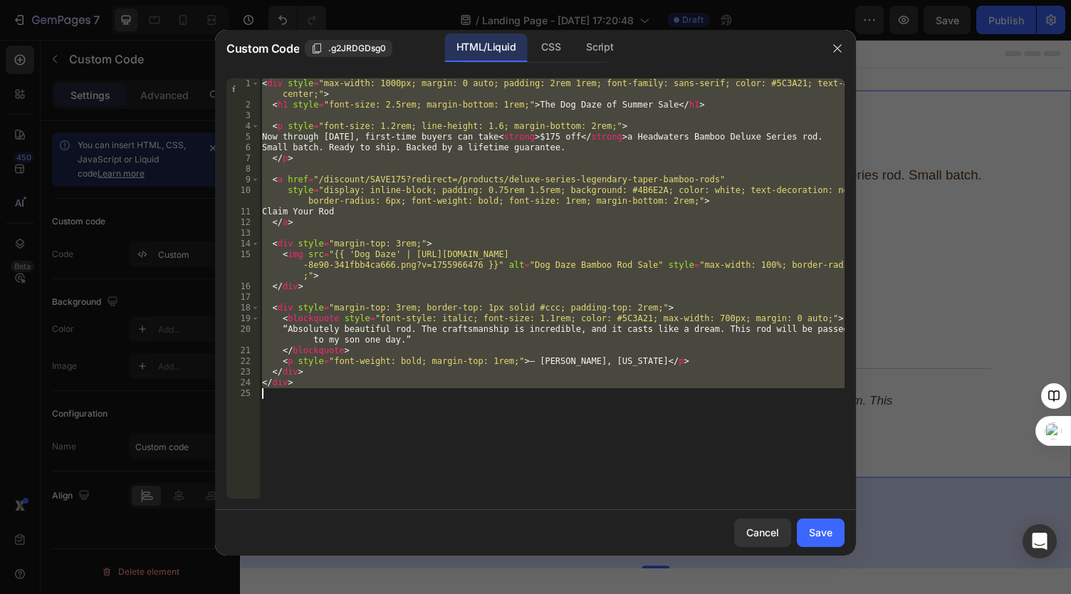
paste textarea
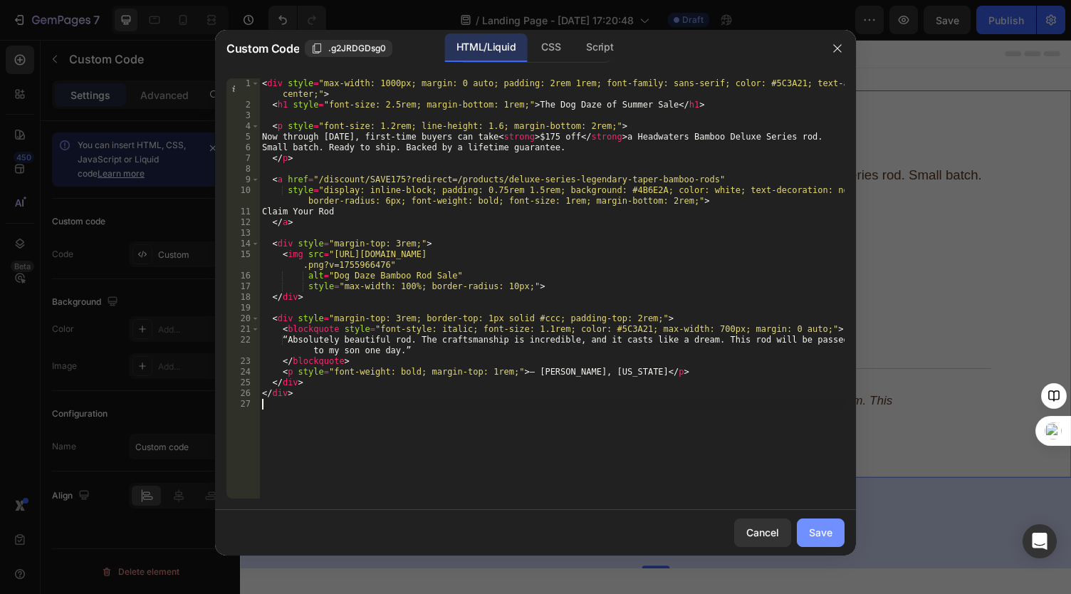
drag, startPoint x: 825, startPoint y: 530, endPoint x: 818, endPoint y: 528, distance: 7.4
click at [825, 530] on div "Save" at bounding box center [820, 532] width 23 height 15
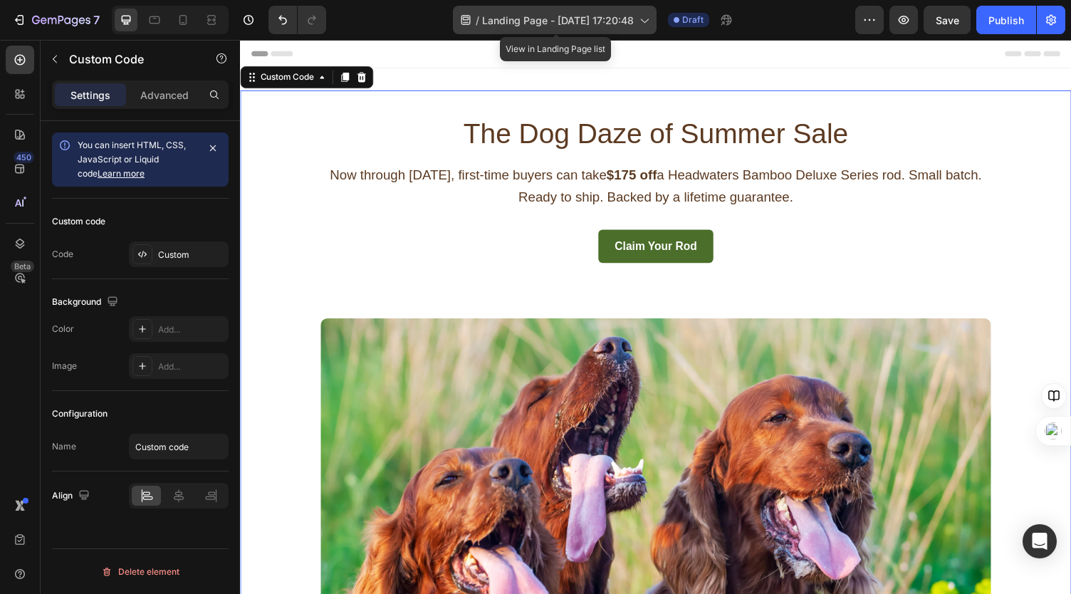
click at [647, 25] on icon at bounding box center [644, 20] width 14 height 14
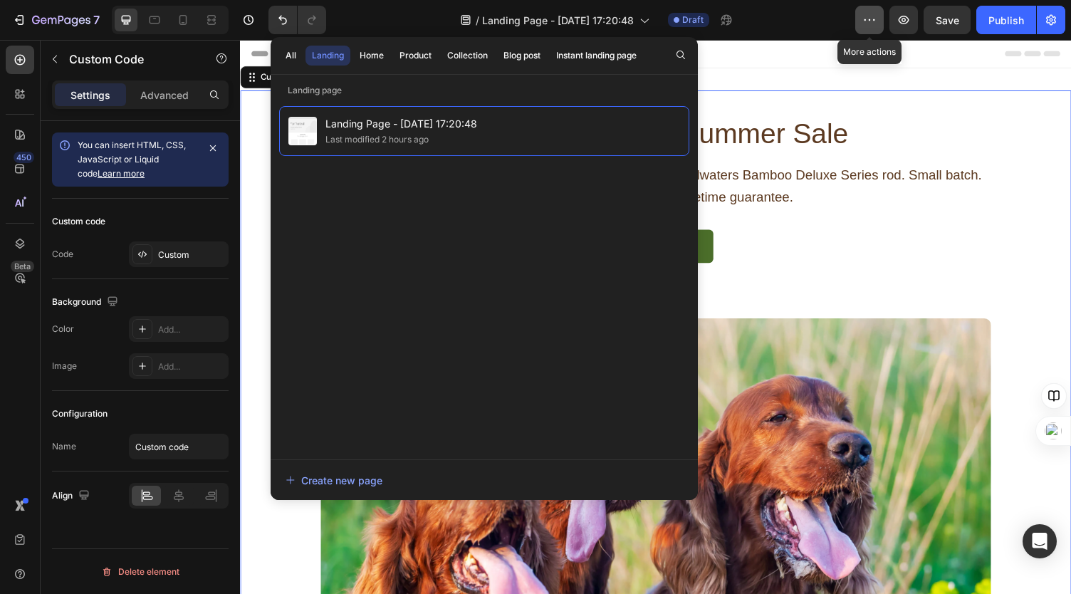
click at [864, 21] on icon "button" at bounding box center [869, 20] width 14 height 14
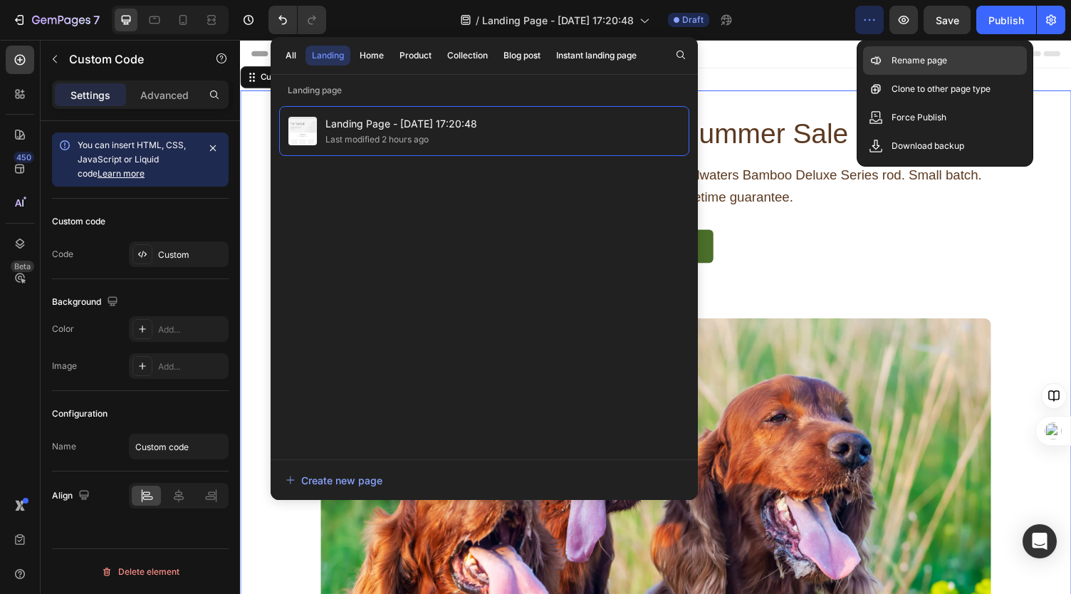
click at [901, 58] on p "Rename page" at bounding box center [919, 60] width 56 height 14
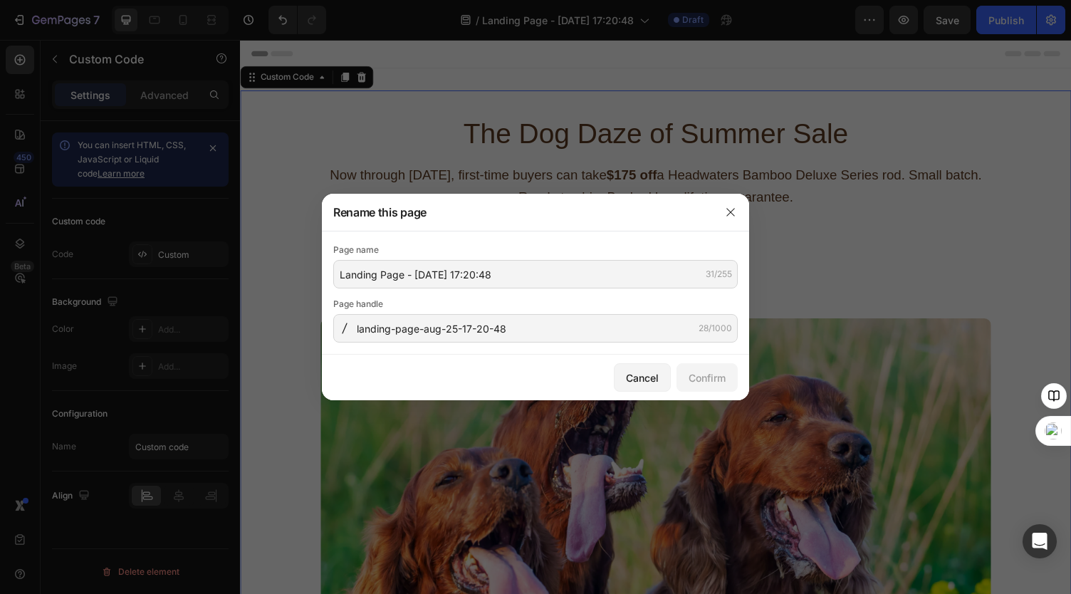
click at [360, 248] on div "Page name" at bounding box center [535, 250] width 404 height 14
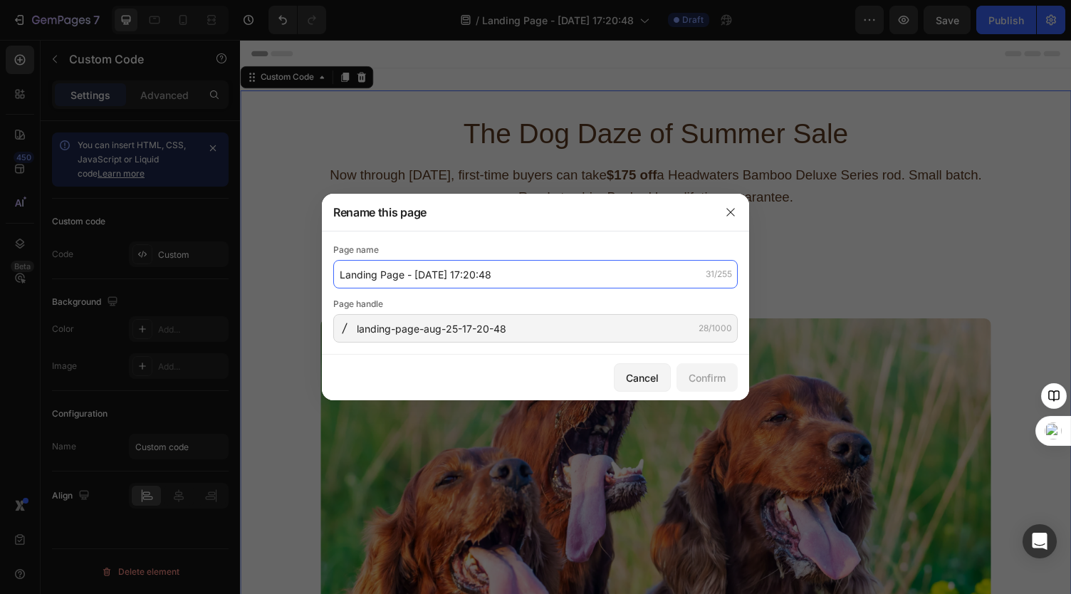
click at [380, 278] on input "Landing Page - [DATE] 17:20:48" at bounding box center [535, 274] width 404 height 28
click at [380, 283] on input "Landing Page - [DATE] 17:20:48" at bounding box center [535, 274] width 404 height 28
click at [379, 283] on input "Landing Page - [DATE] 17:20:48" at bounding box center [535, 274] width 404 height 28
click at [387, 276] on input "Landing Page - [DATE] 17:20:48" at bounding box center [535, 274] width 404 height 28
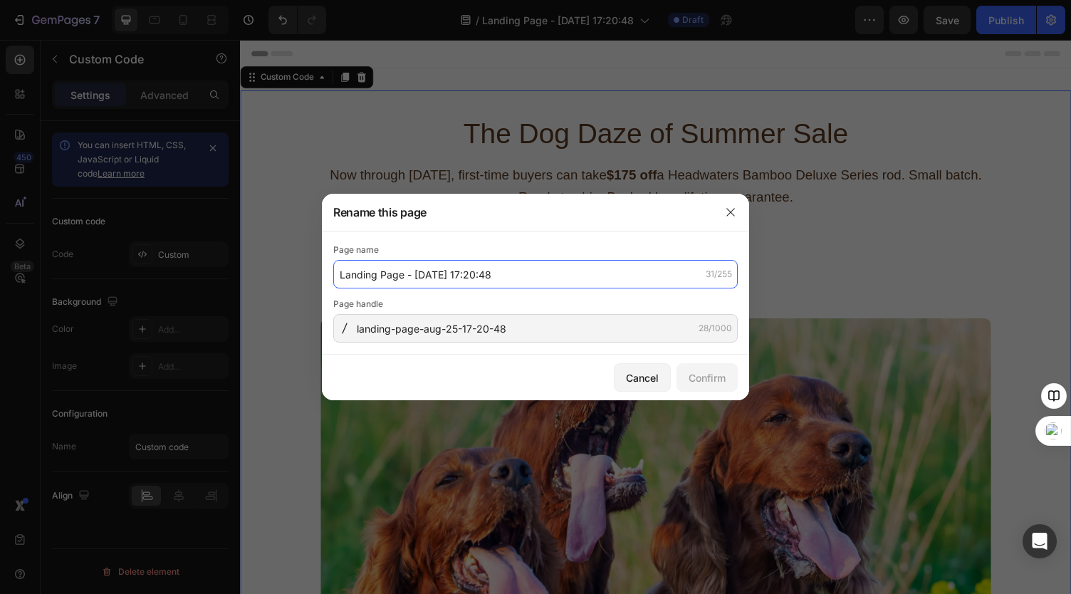
click at [387, 276] on input "Landing Page - [DATE] 17:20:48" at bounding box center [535, 274] width 404 height 28
type input "Dog Daze"
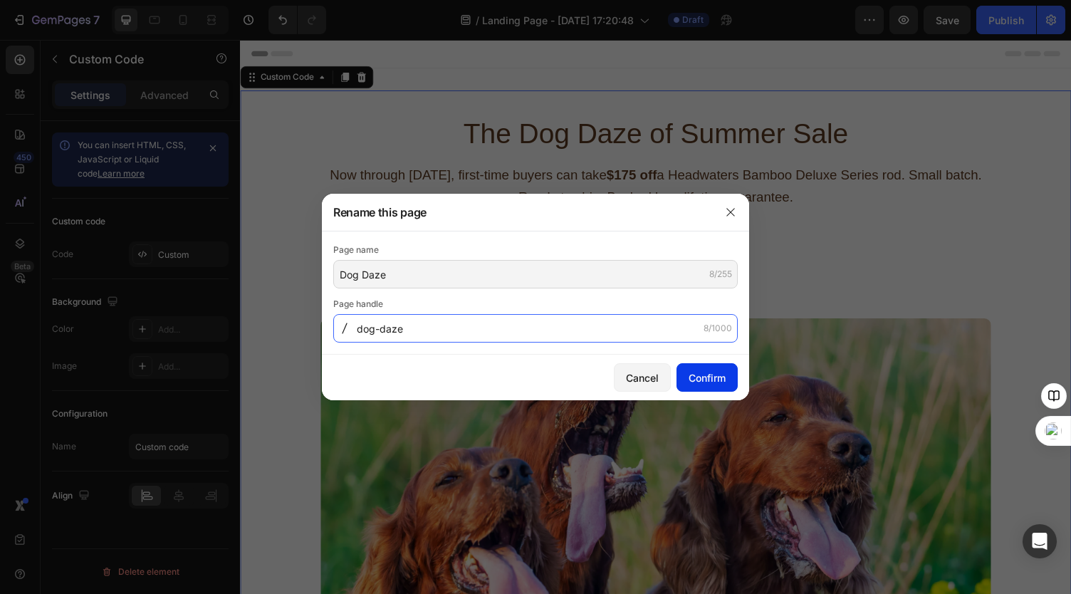
type input "dog-daze"
click at [709, 377] on div "Confirm" at bounding box center [707, 377] width 37 height 15
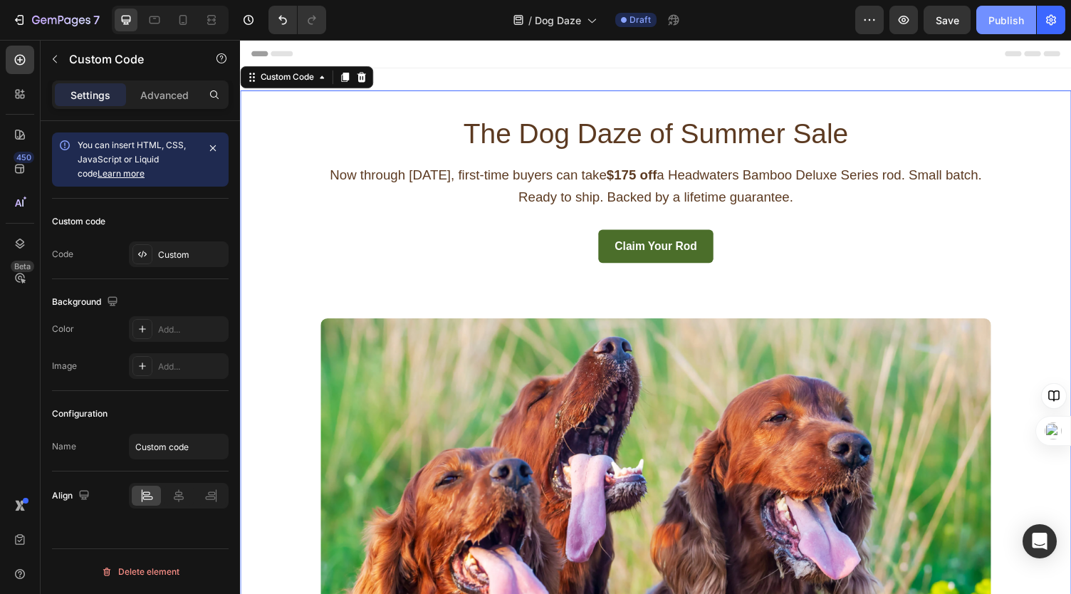
click at [1005, 19] on div "Publish" at bounding box center [1006, 20] width 36 height 15
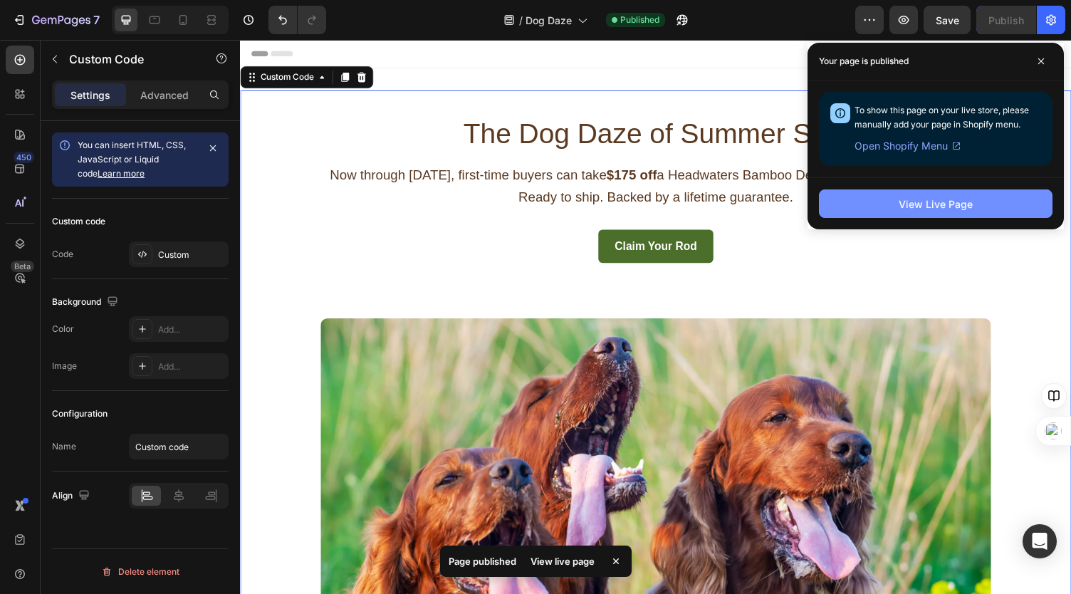
click at [845, 202] on button "View Live Page" at bounding box center [936, 203] width 234 height 28
